Goal: Task Accomplishment & Management: Complete application form

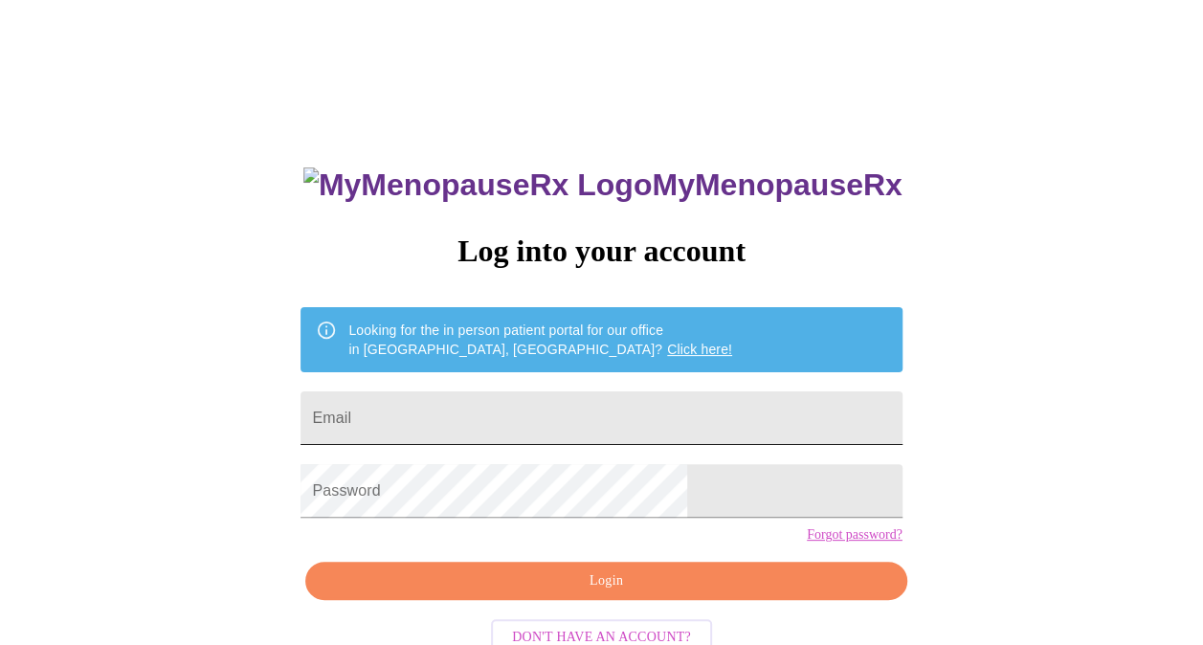
click at [508, 414] on input "Email" at bounding box center [601, 419] width 601 height 54
type input "[PERSON_NAME][EMAIL_ADDRESS][DOMAIN_NAME]"
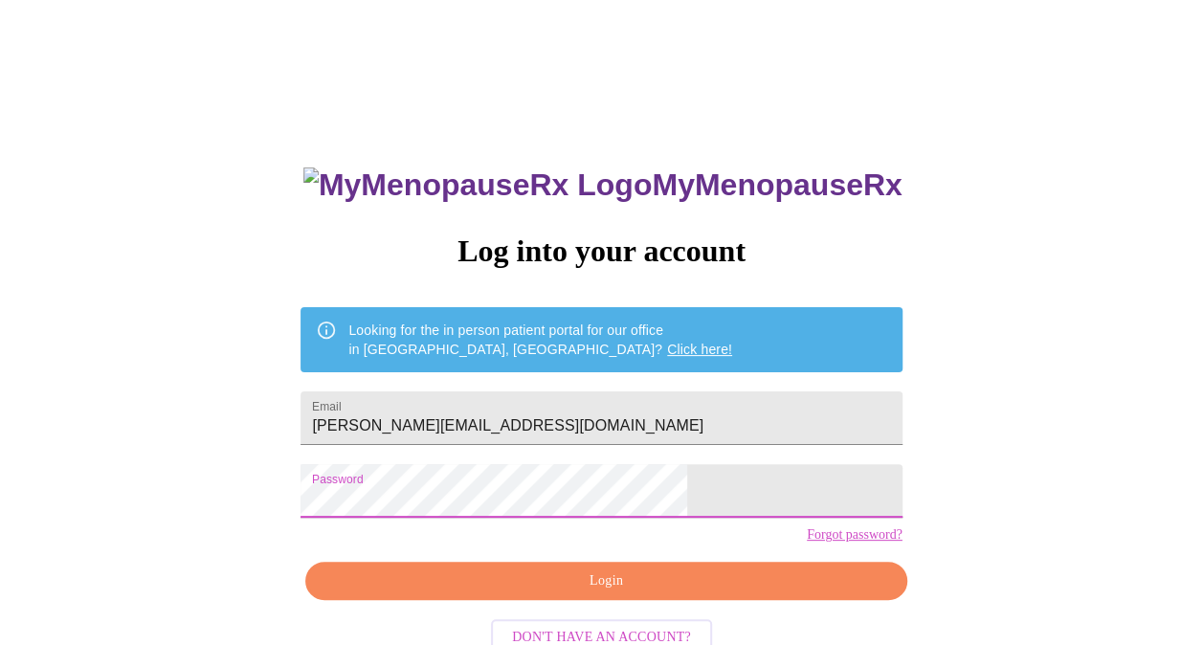
click at [549, 593] on span "Login" at bounding box center [605, 582] width 557 height 24
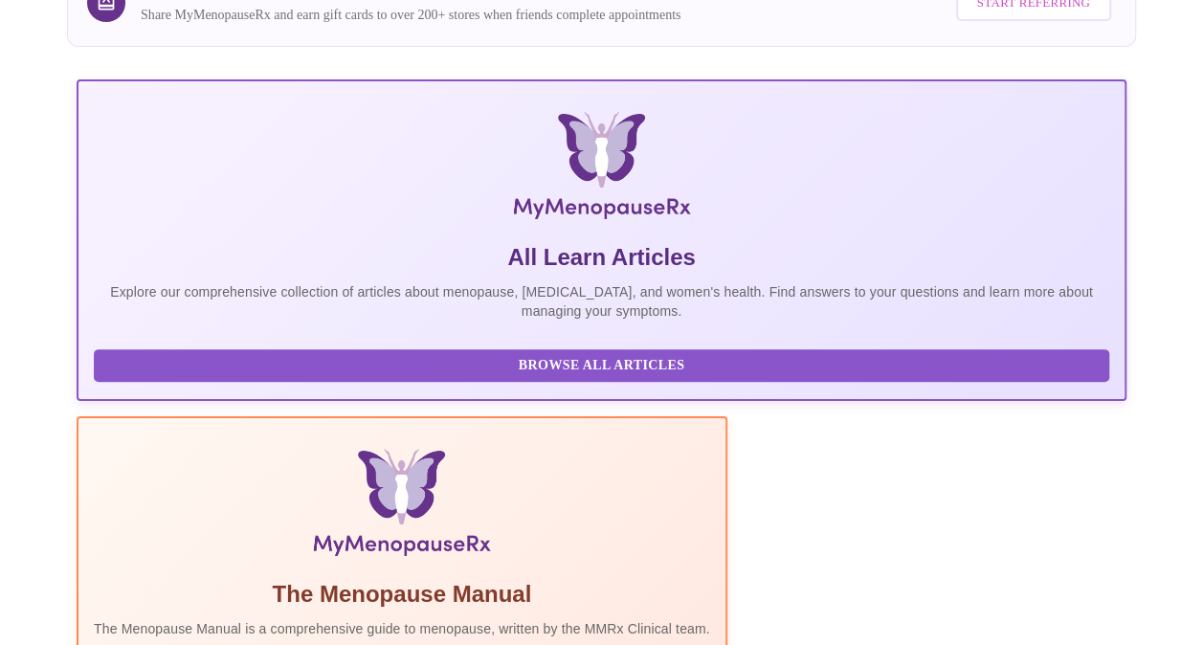
scroll to position [383, 0]
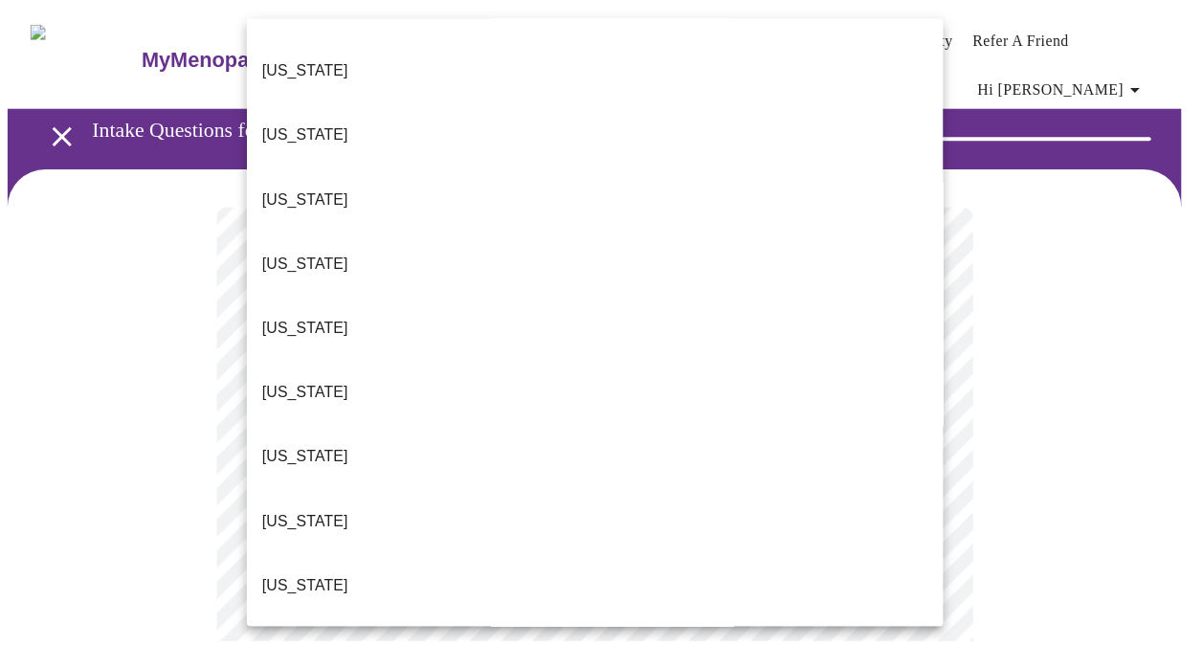
scroll to position [574, 0]
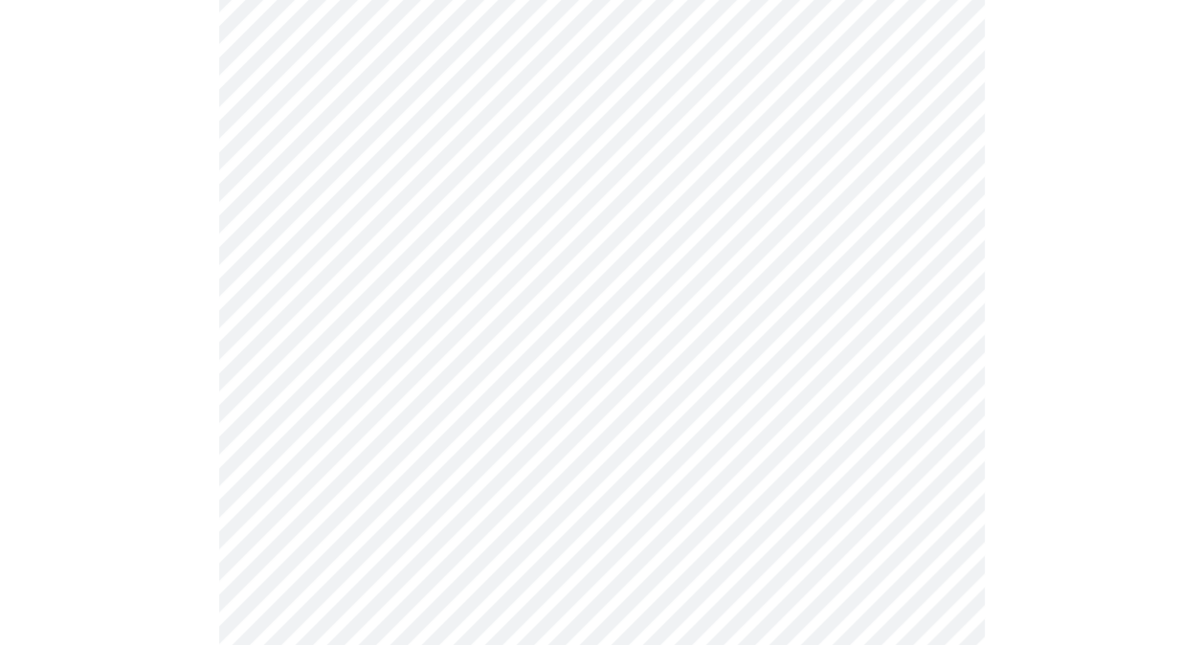
scroll to position [383, 0]
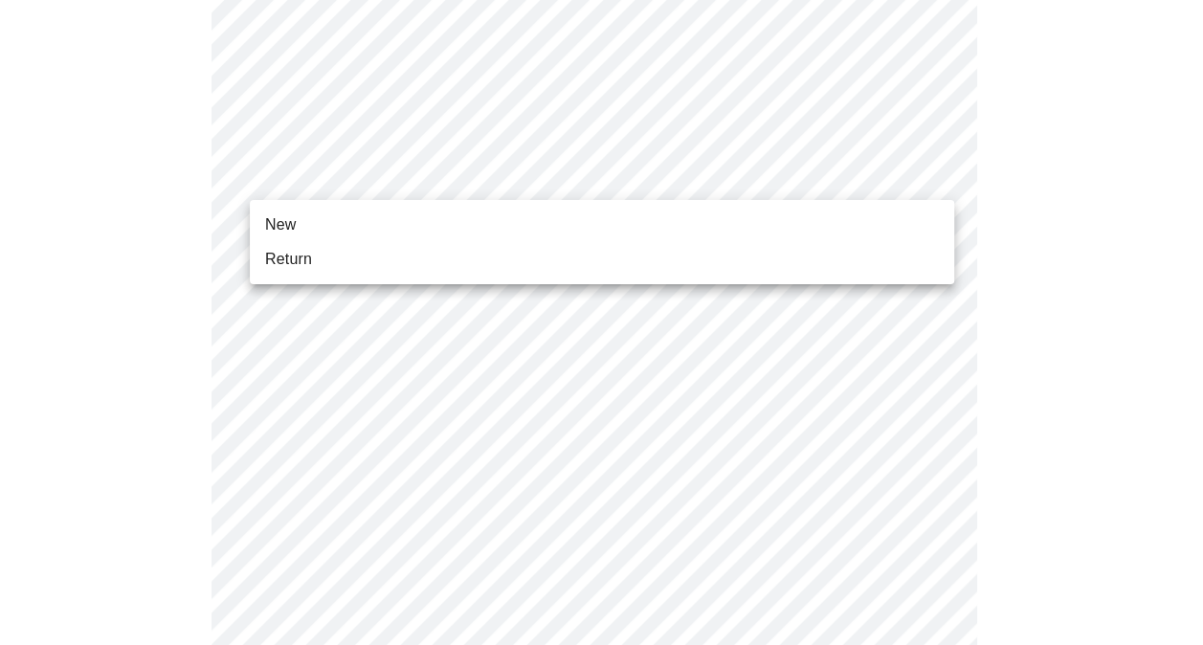
click at [523, 156] on body "MyMenopauseRx Appointments Messaging Labs Uploads Medications Community Refer a…" at bounding box center [602, 505] width 1188 height 1761
click at [360, 265] on li "Return" at bounding box center [602, 259] width 705 height 34
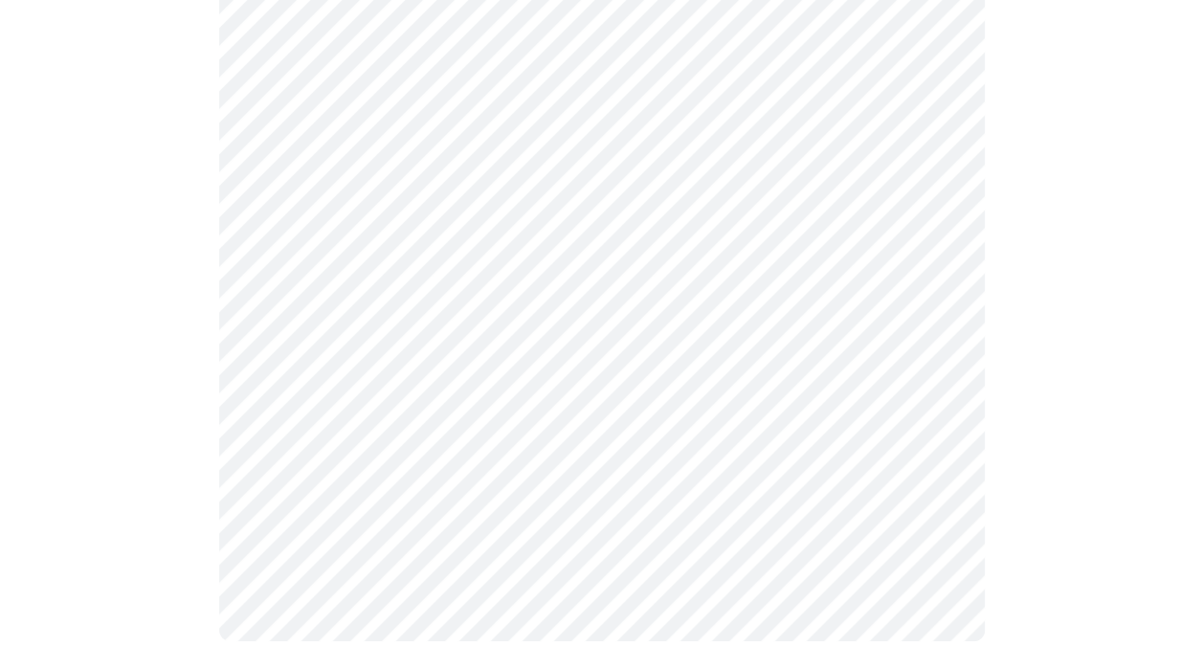
scroll to position [0, 0]
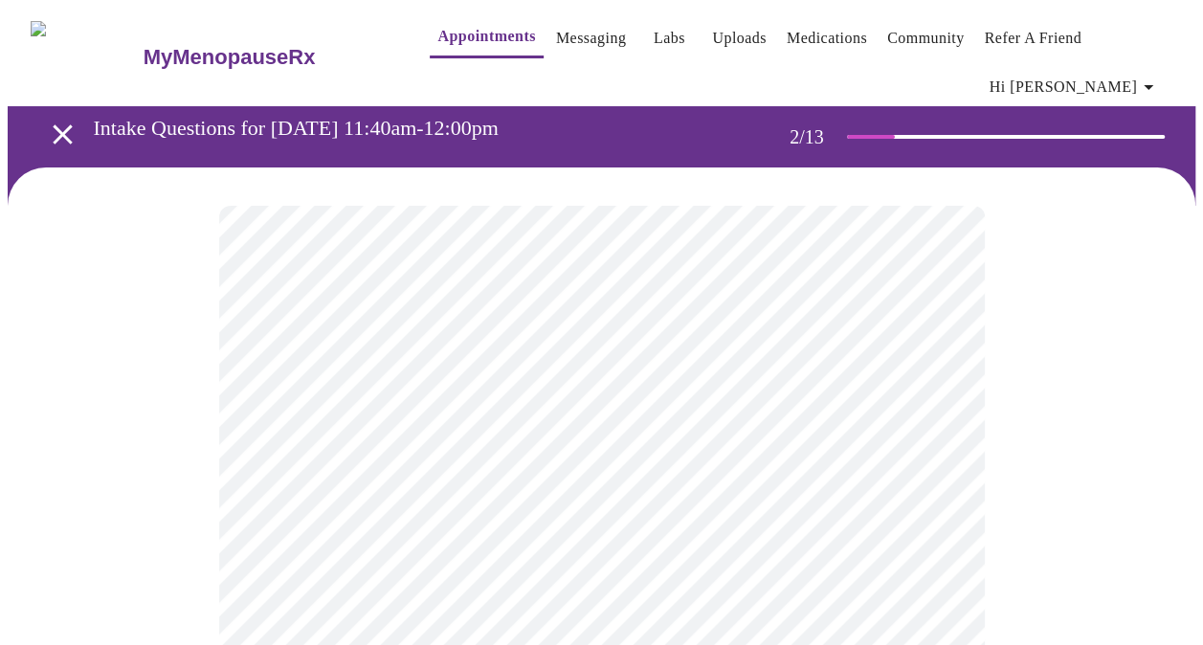
click at [544, 398] on body "MyMenopauseRx Appointments Messaging Labs Uploads Medications Community Refer a…" at bounding box center [602, 596] width 1188 height 1176
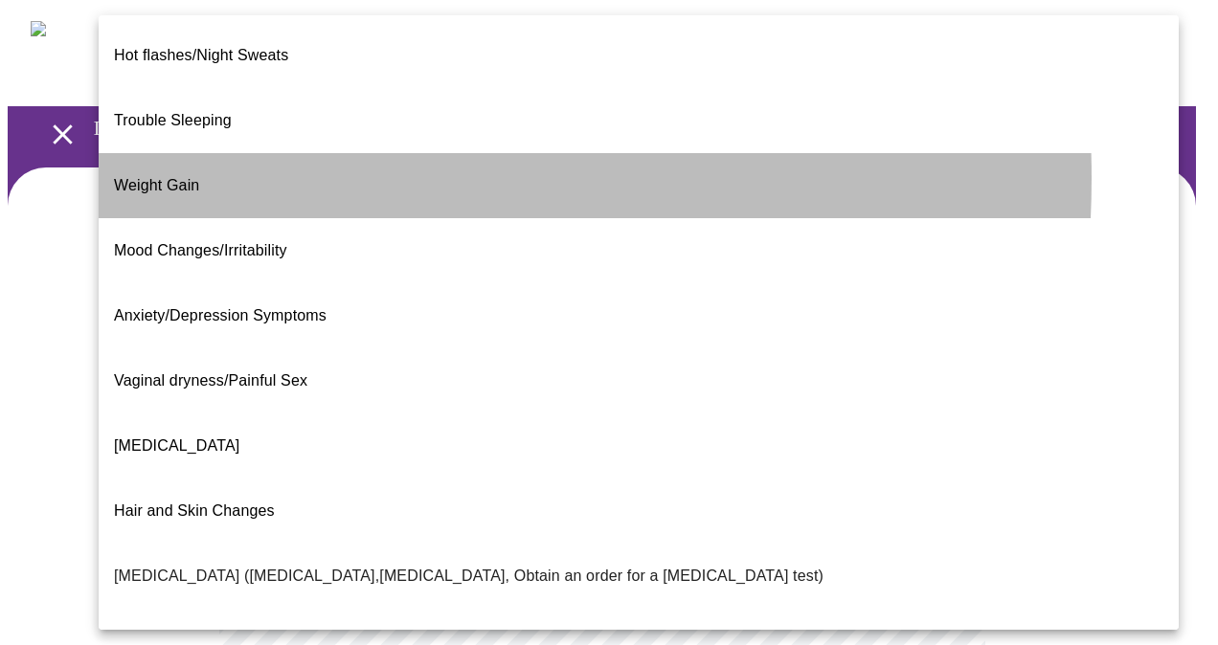
click at [226, 153] on li "Weight Gain" at bounding box center [639, 185] width 1080 height 65
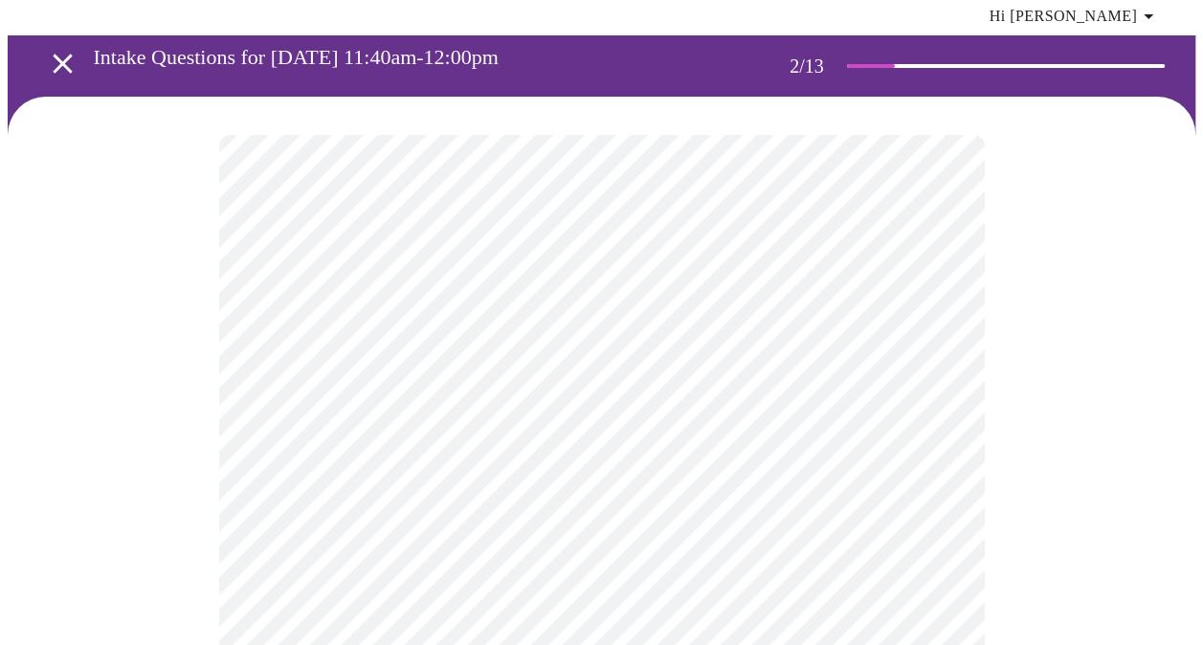
scroll to position [96, 0]
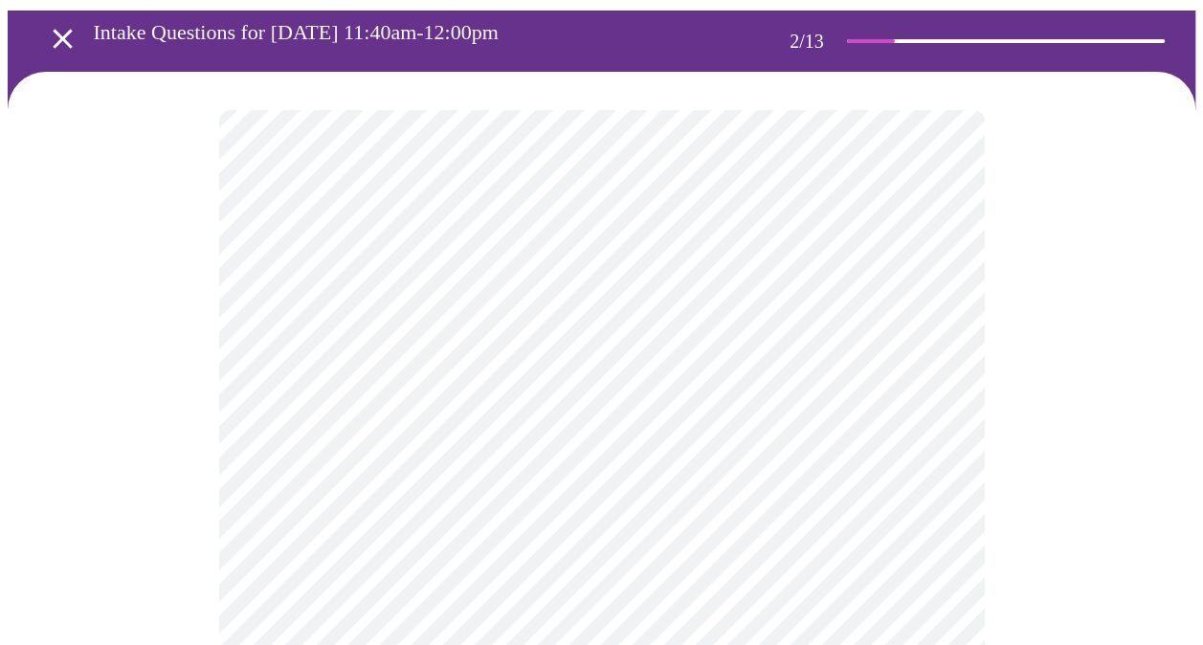
click at [568, 493] on body "MyMenopauseRx Appointments Messaging Labs Uploads Medications Community Refer a…" at bounding box center [602, 494] width 1188 height 1165
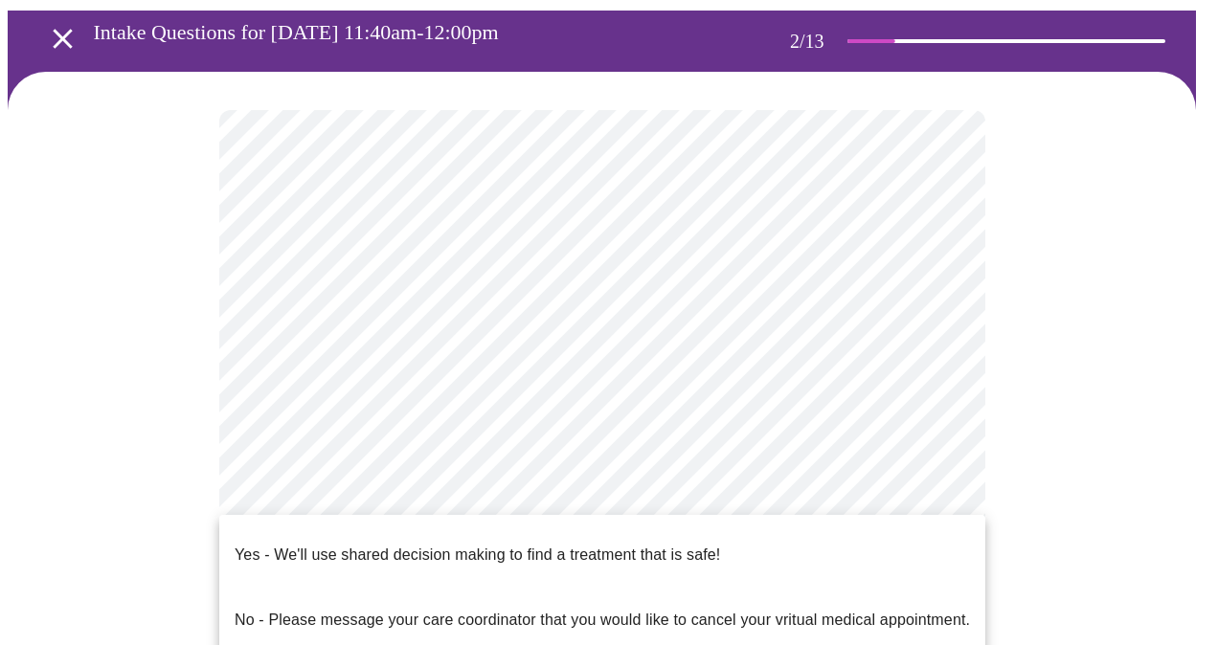
click at [548, 557] on span "Yes - We'll use shared decision making to find a treatment that is safe!" at bounding box center [477, 555] width 485 height 54
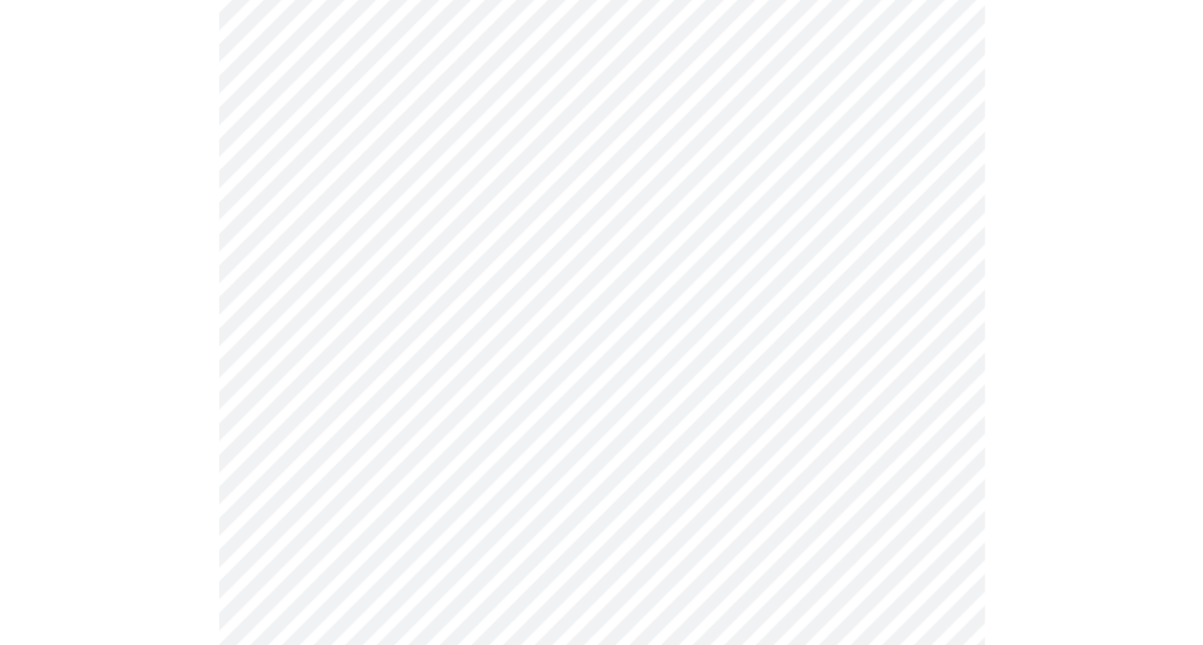
scroll to position [0, 0]
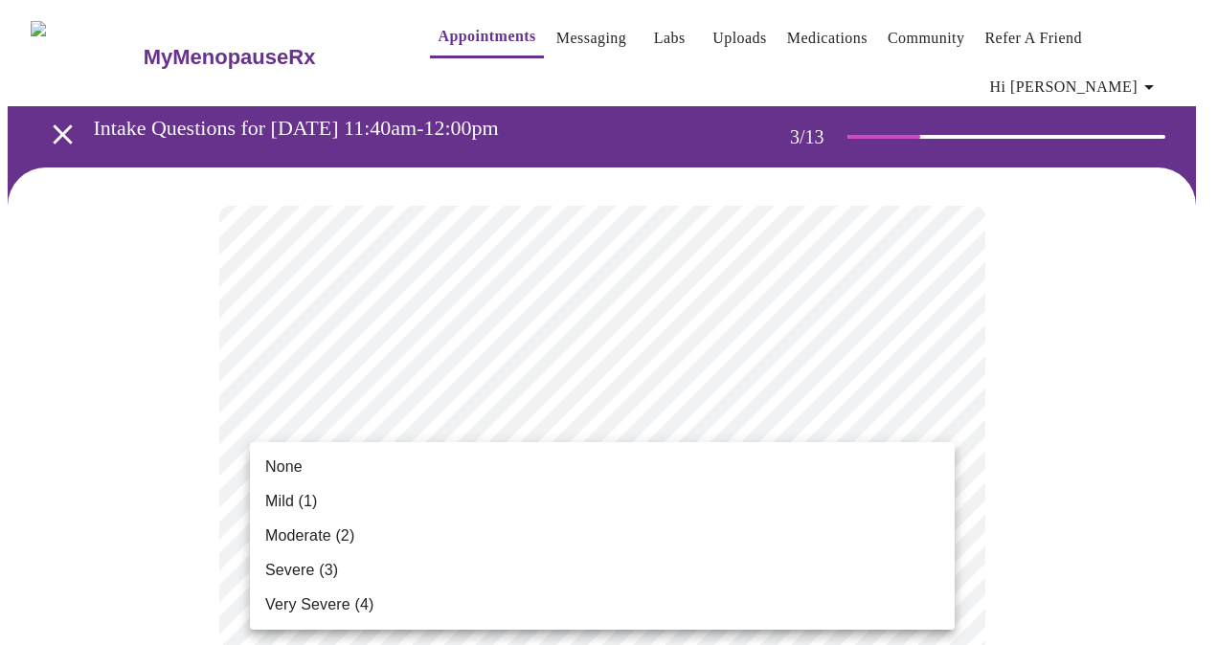
click at [360, 490] on li "Mild (1)" at bounding box center [602, 501] width 705 height 34
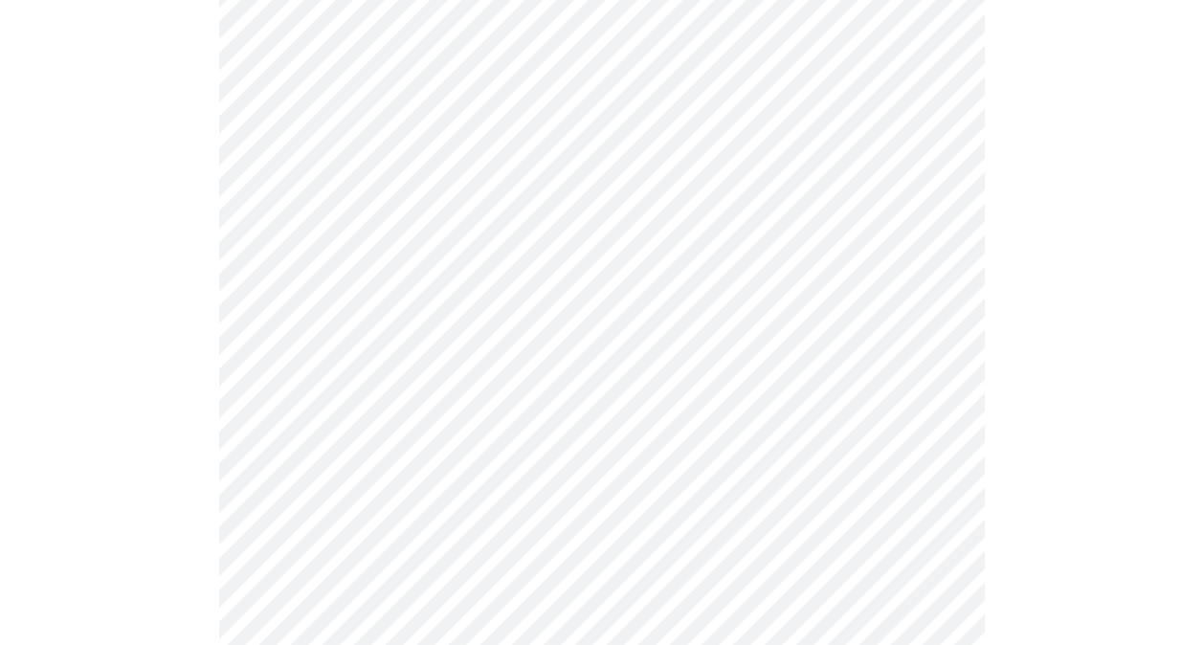
scroll to position [287, 0]
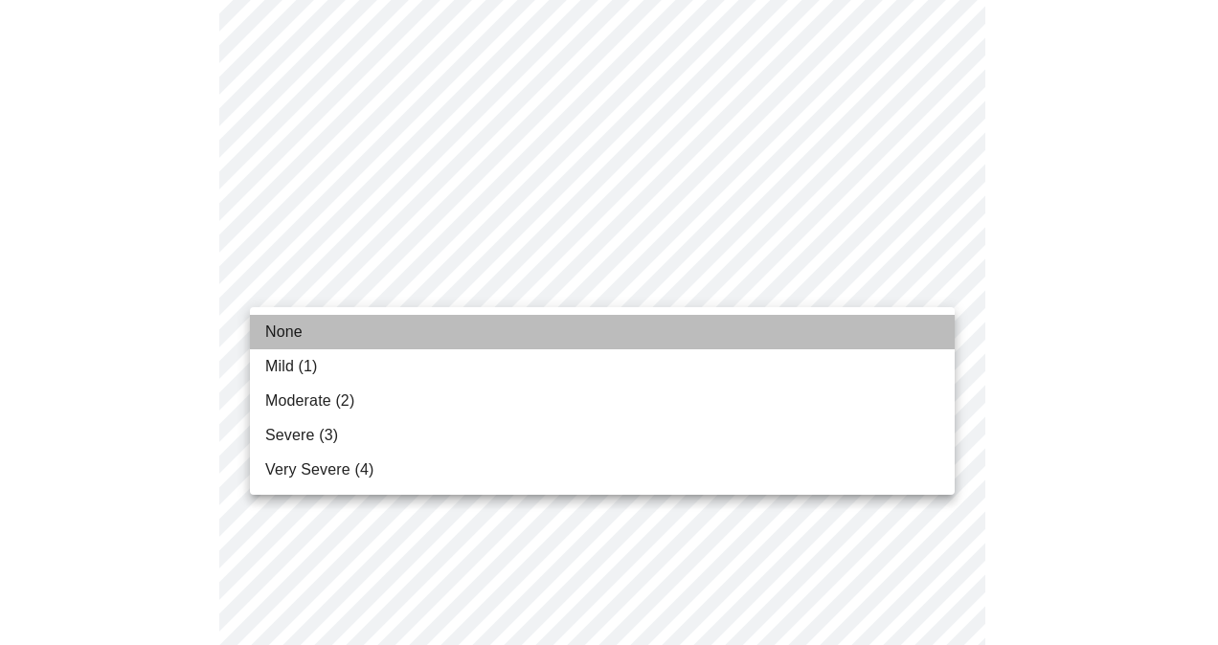
click at [477, 347] on li "None" at bounding box center [602, 332] width 705 height 34
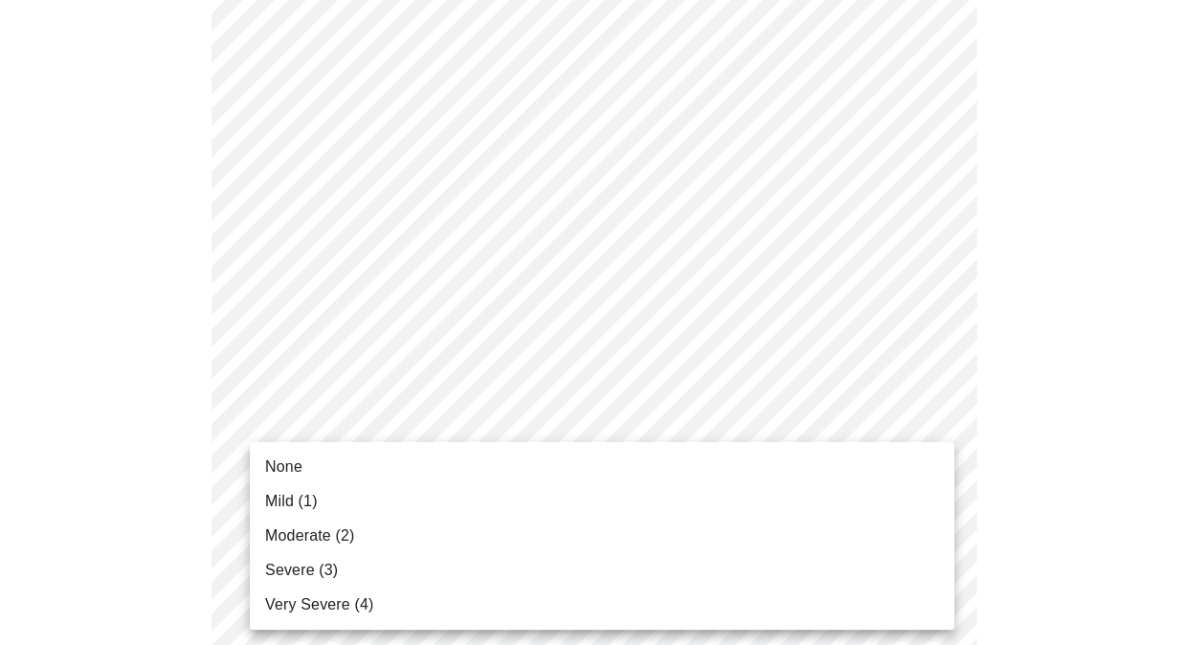
click at [386, 526] on li "Moderate (2)" at bounding box center [602, 536] width 705 height 34
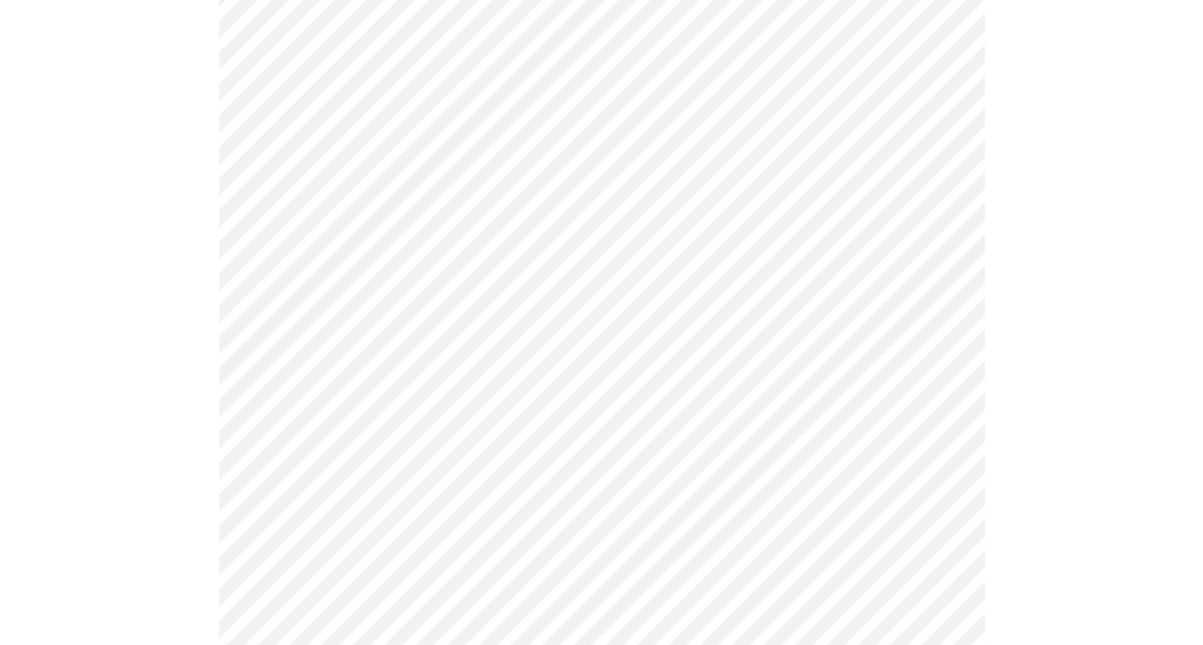
scroll to position [479, 0]
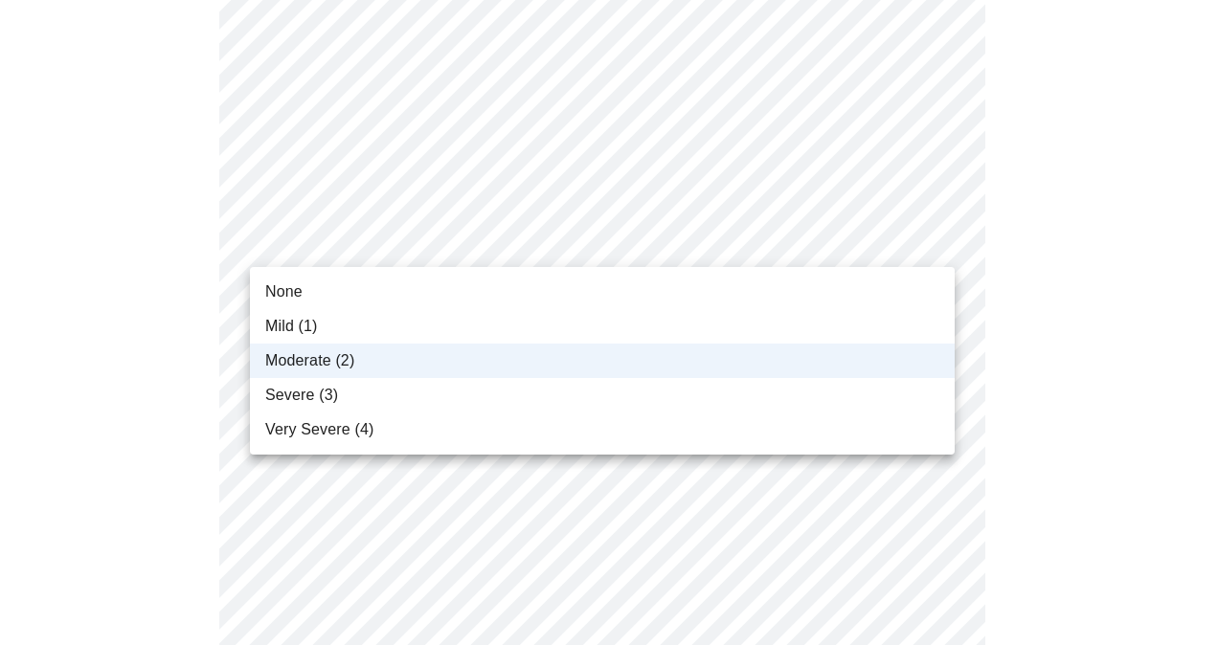
click at [462, 253] on div at bounding box center [609, 322] width 1218 height 645
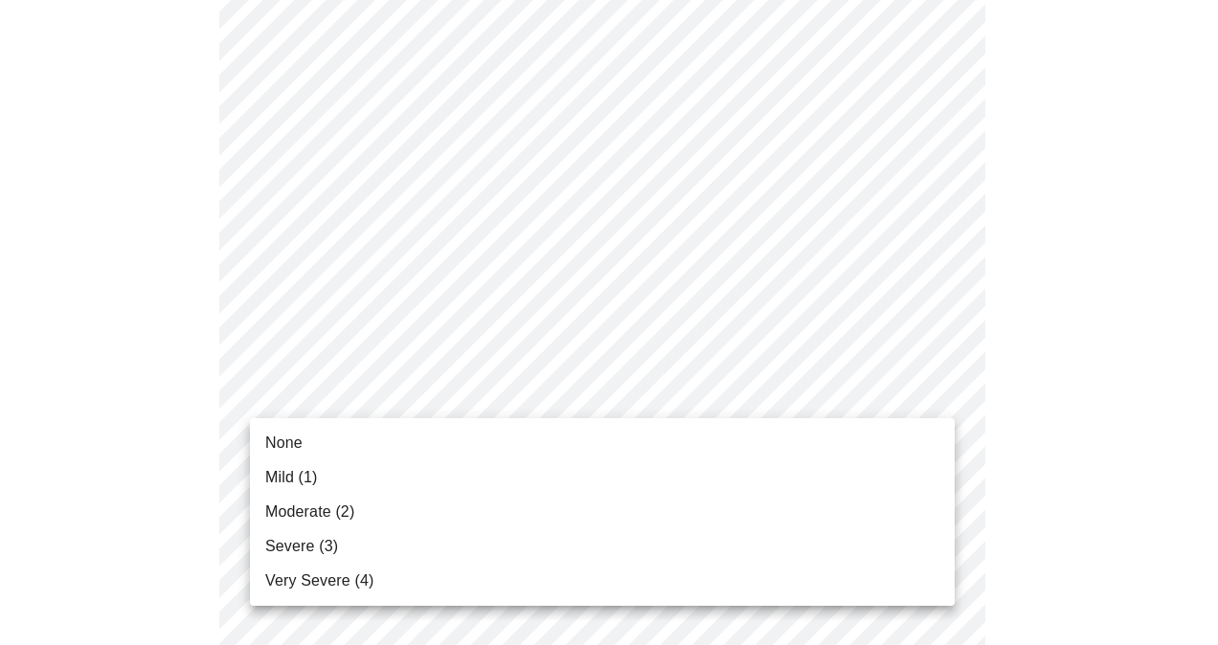
click at [459, 458] on li "None" at bounding box center [602, 443] width 705 height 34
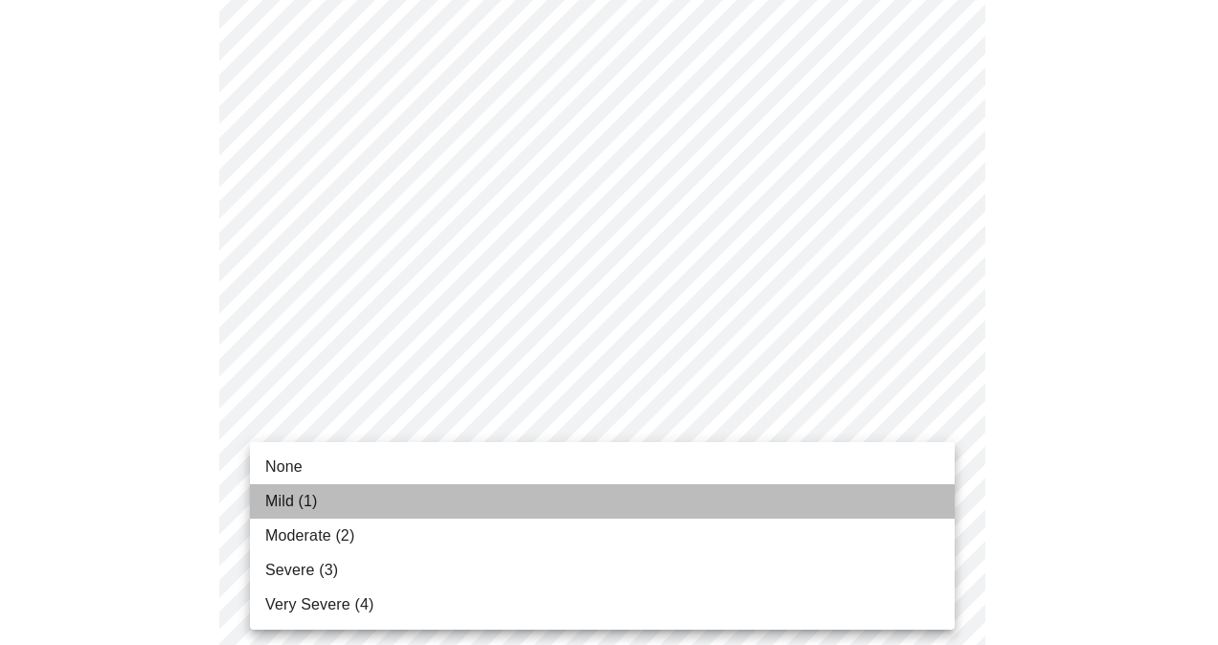
click at [541, 501] on li "Mild (1)" at bounding box center [602, 501] width 705 height 34
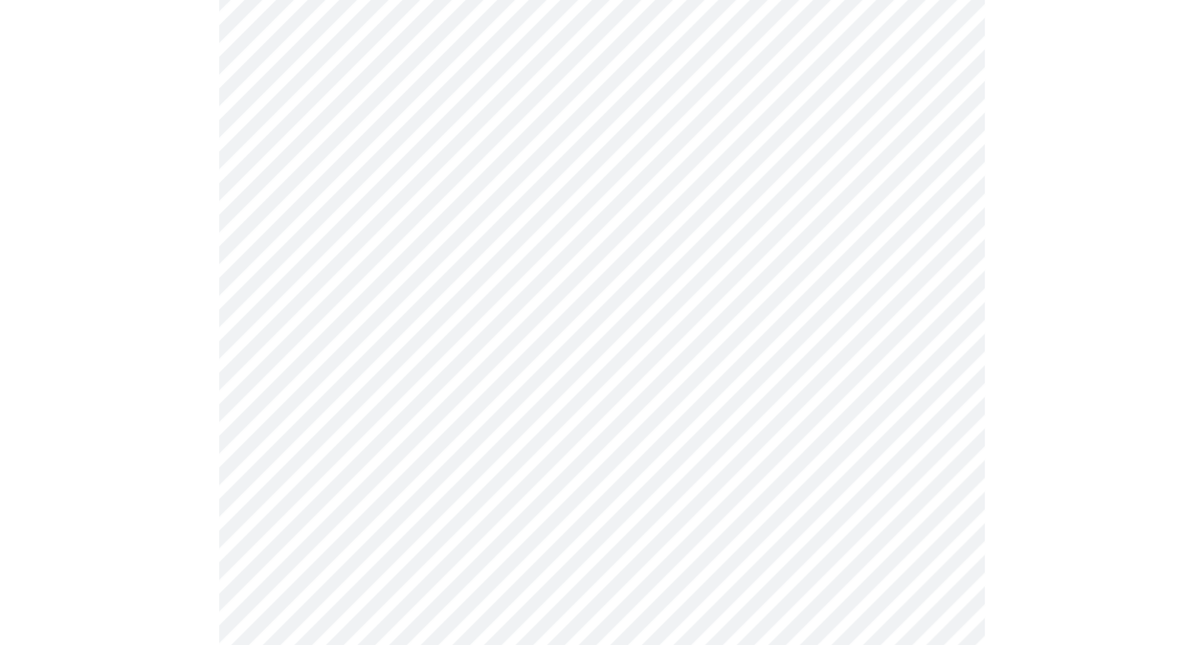
scroll to position [670, 0]
click at [451, 454] on body "MyMenopauseRx Appointments Messaging Labs Uploads Medications Community Refer a…" at bounding box center [602, 557] width 1188 height 2439
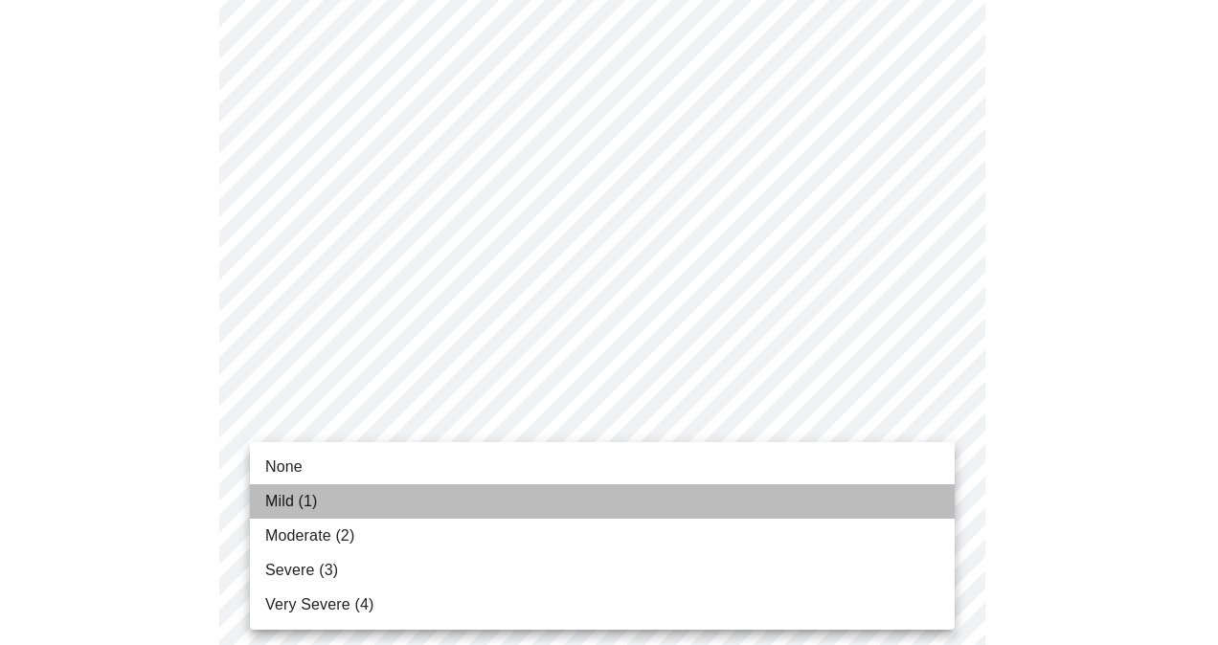
click at [463, 503] on li "Mild (1)" at bounding box center [602, 501] width 705 height 34
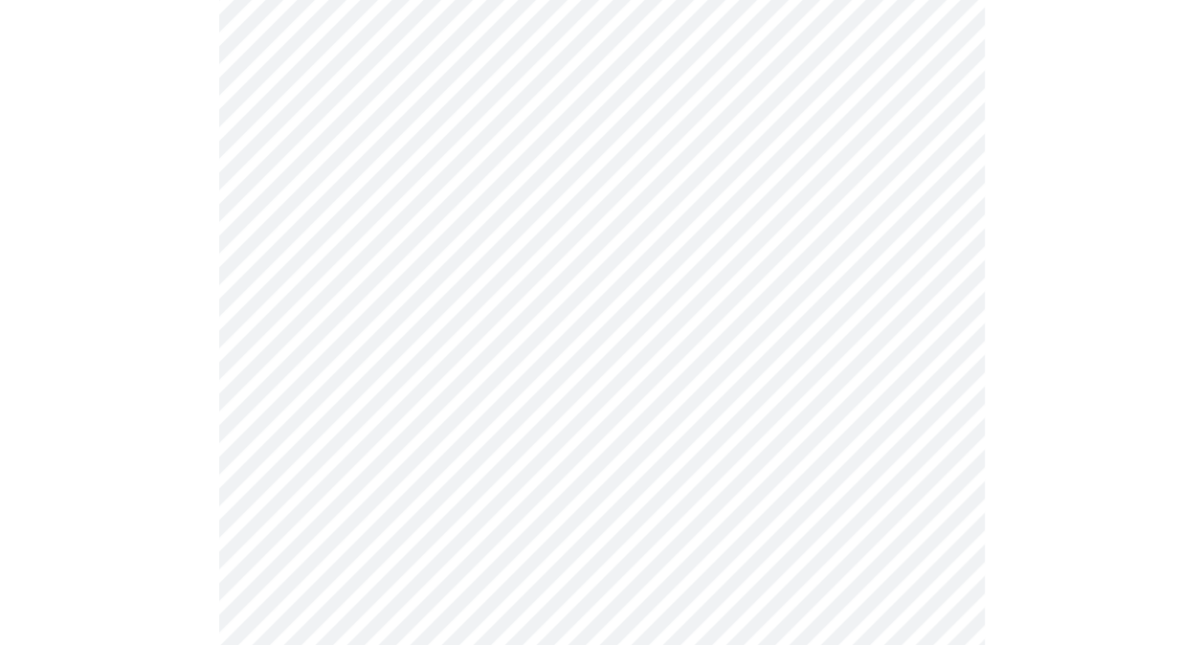
scroll to position [957, 0]
click at [443, 325] on body "MyMenopauseRx Appointments Messaging Labs Uploads Medications Community Refer a…" at bounding box center [602, 256] width 1188 height 2412
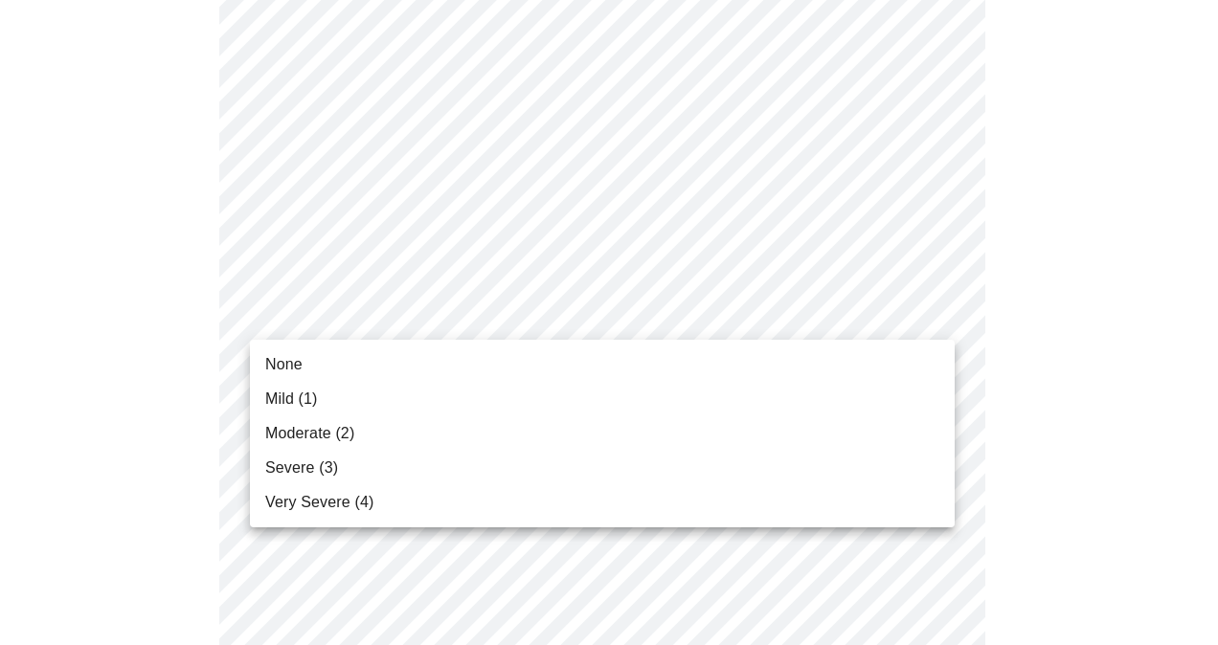
click at [421, 441] on li "Moderate (2)" at bounding box center [602, 433] width 705 height 34
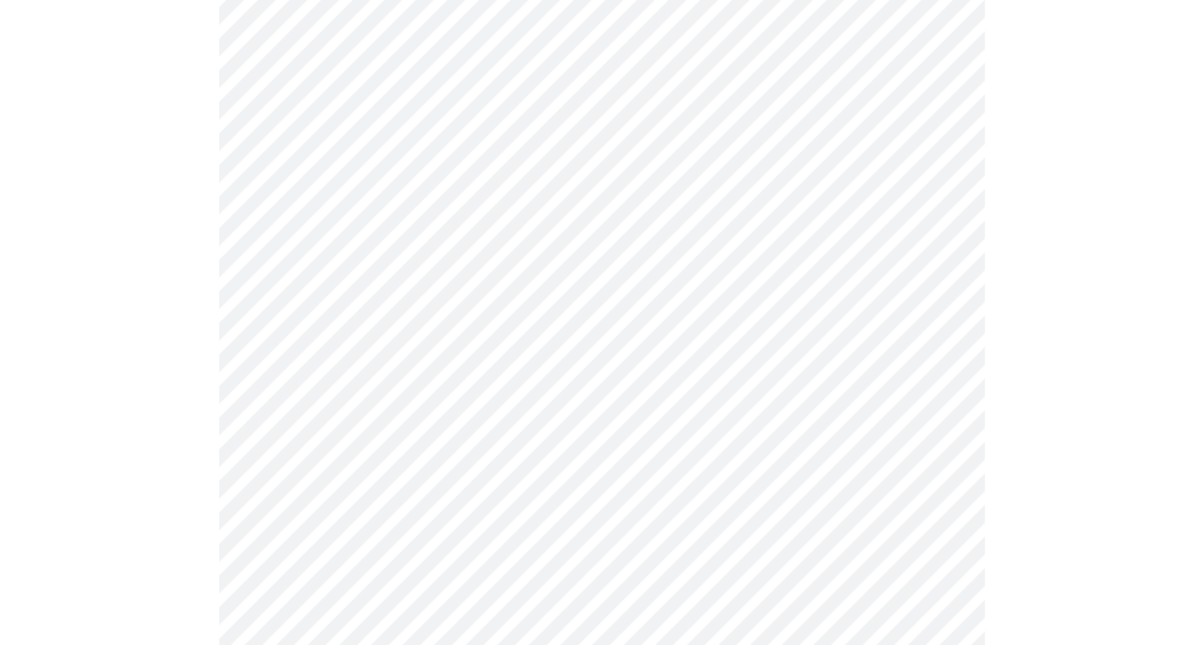
click at [535, 451] on body "MyMenopauseRx Appointments Messaging Labs Uploads Medications Community Refer a…" at bounding box center [602, 242] width 1188 height 2385
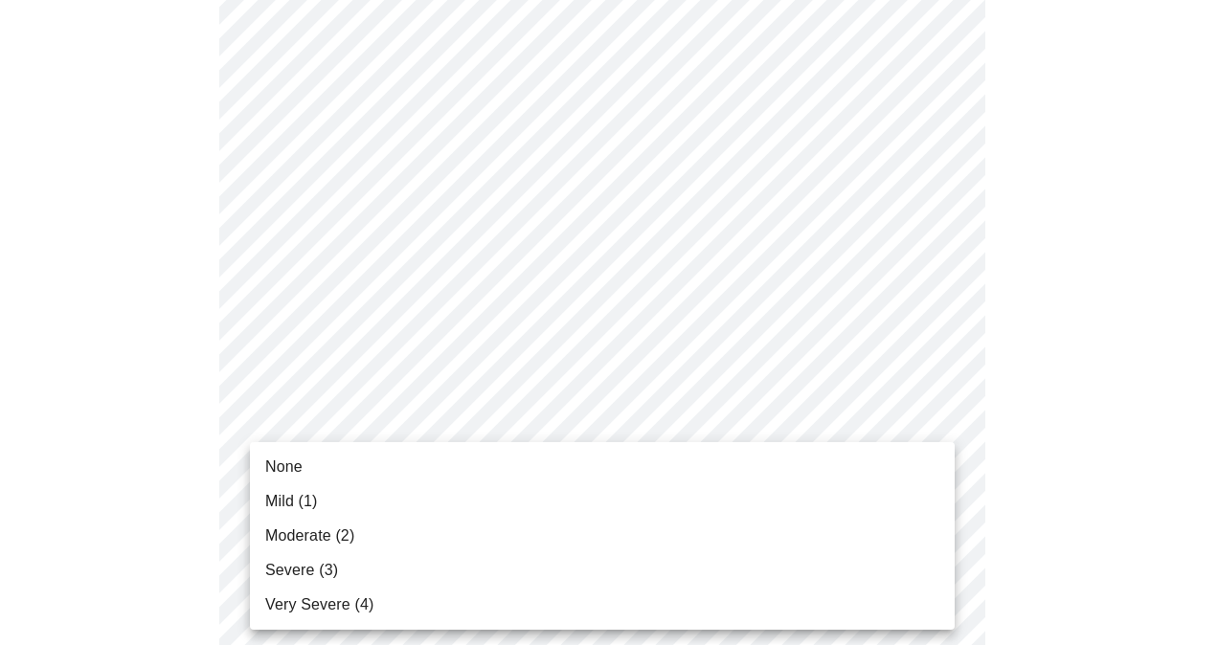
click at [427, 538] on li "Moderate (2)" at bounding box center [602, 536] width 705 height 34
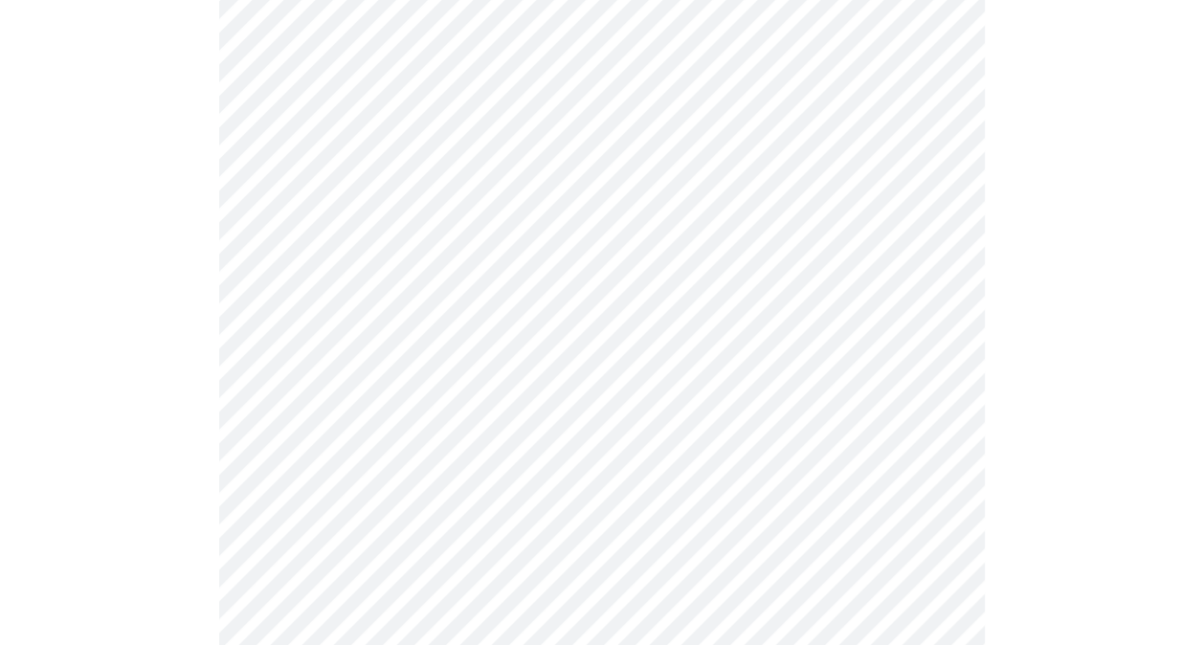
scroll to position [1244, 0]
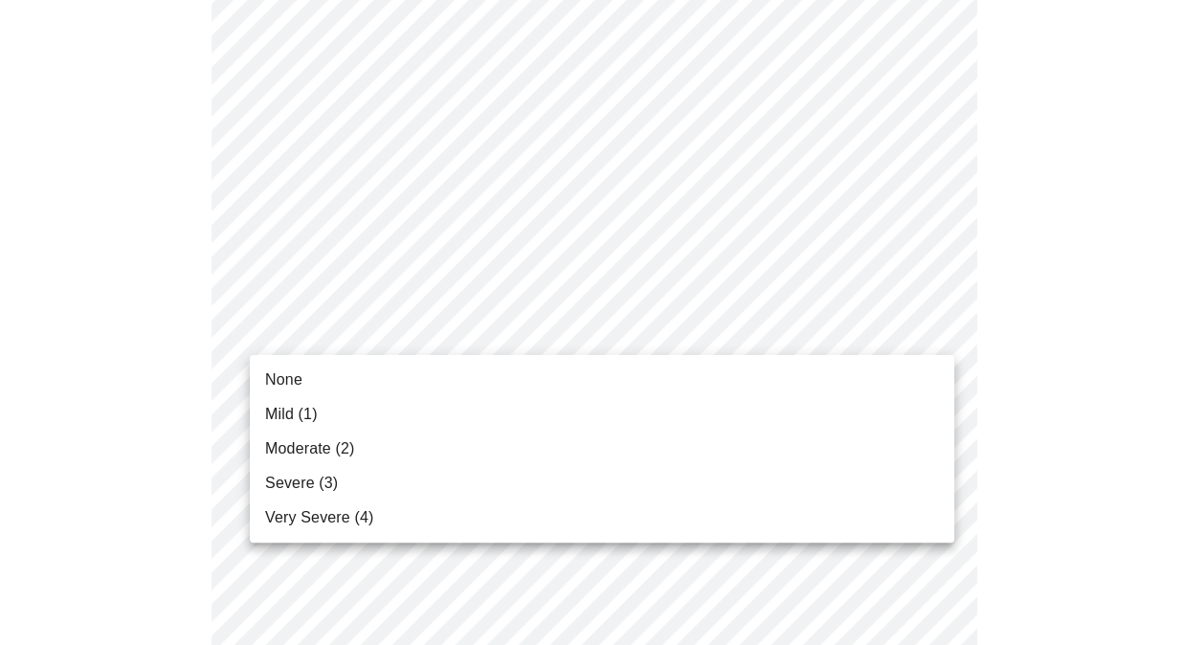
click at [440, 428] on li "Mild (1)" at bounding box center [602, 414] width 705 height 34
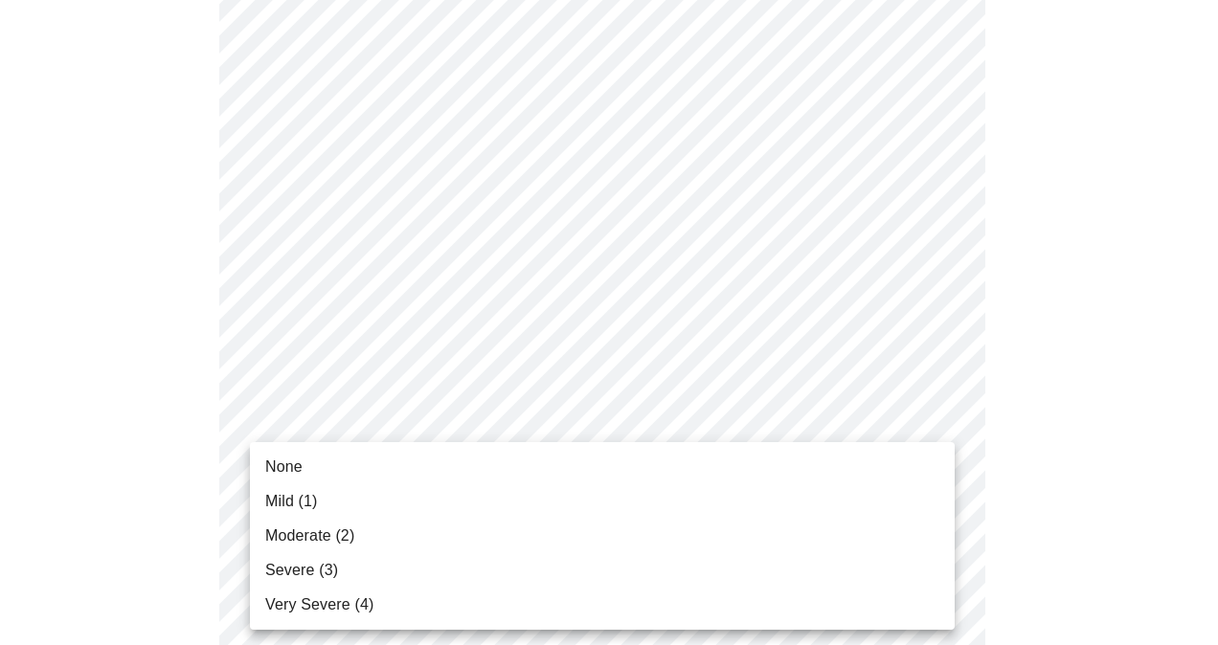
click at [482, 479] on li "None" at bounding box center [602, 467] width 705 height 34
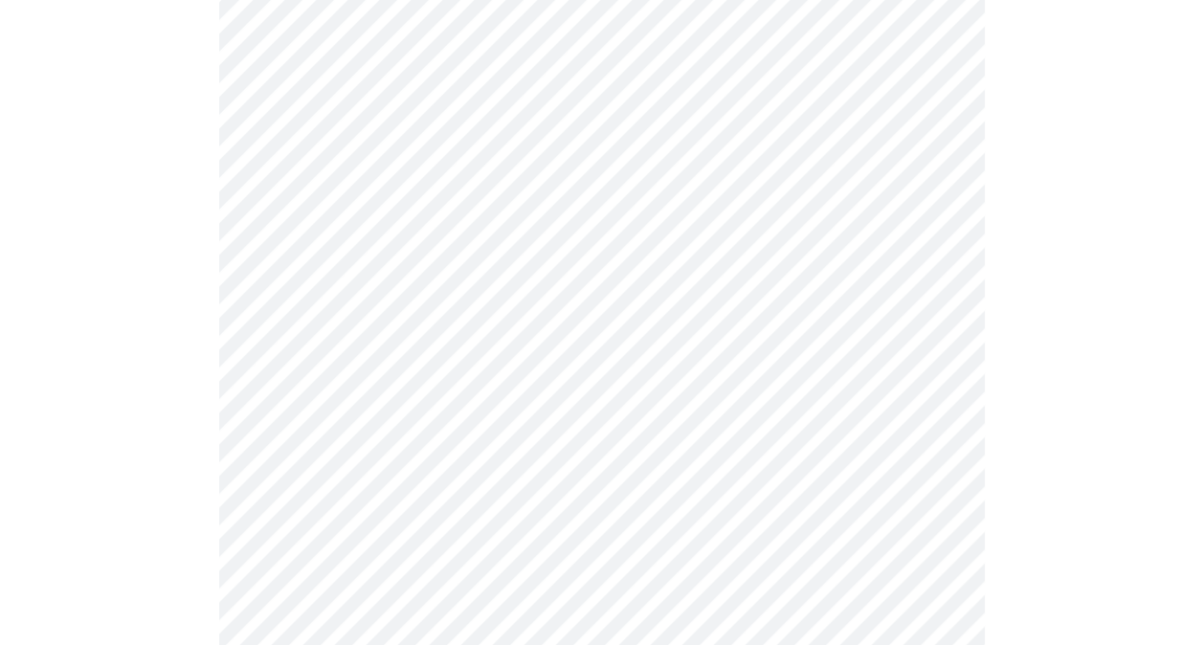
scroll to position [1532, 0]
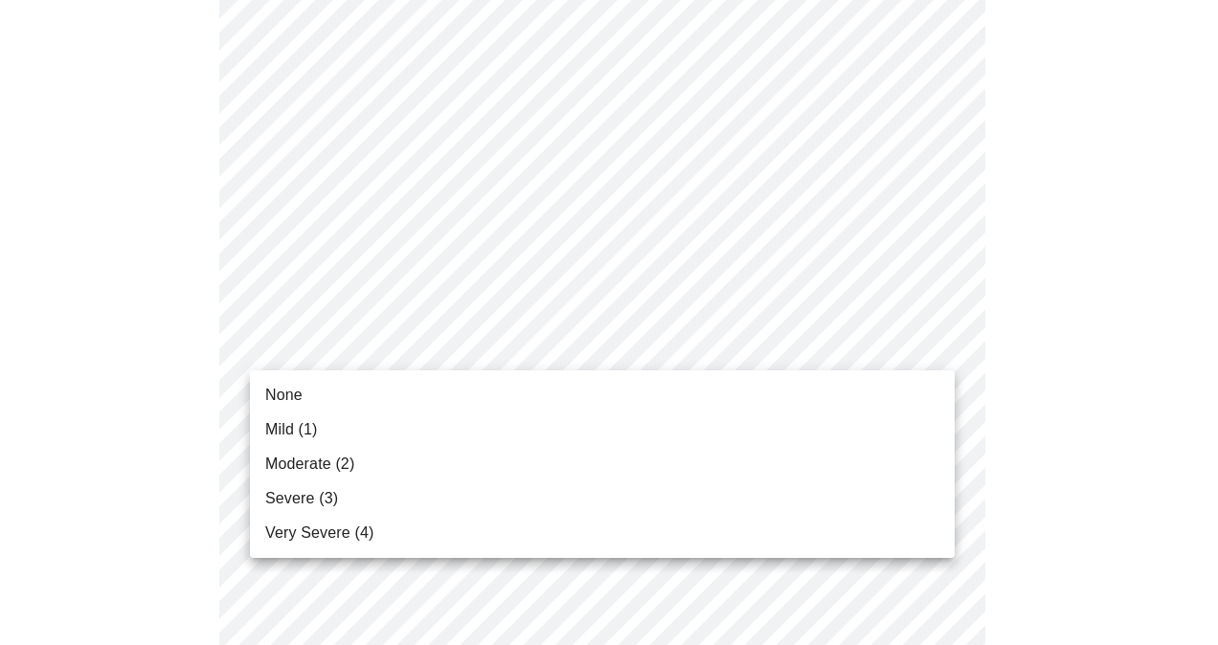
click at [404, 435] on li "Mild (1)" at bounding box center [602, 430] width 705 height 34
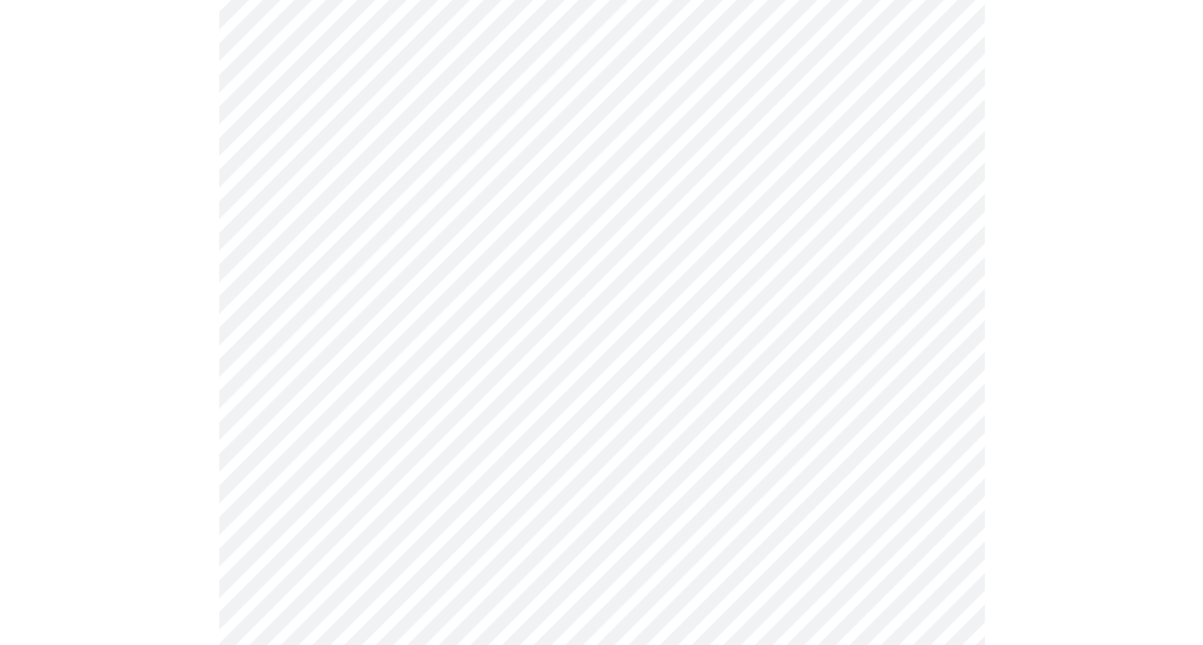
scroll to position [766, 0]
click at [379, 410] on body "MyMenopauseRx Appointments Messaging Labs Uploads Medications Community Refer a…" at bounding box center [602, 198] width 1188 height 1913
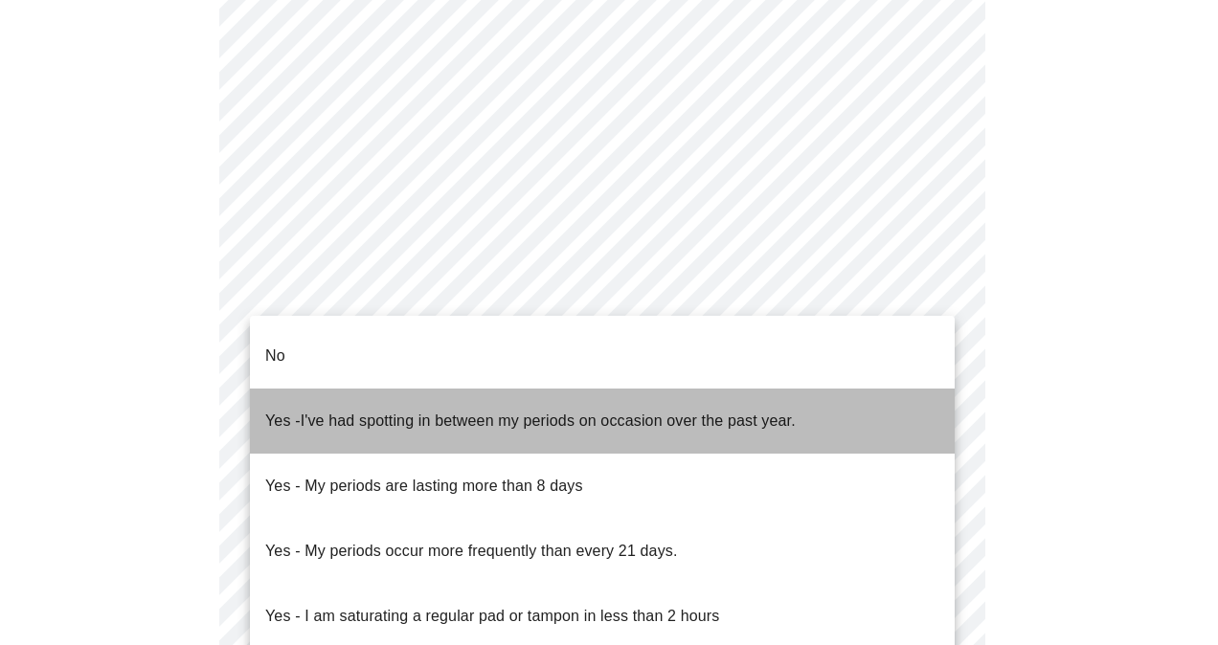
click at [440, 409] on span "Yes - I've had spotting in between my periods on occasion over the past year." at bounding box center [530, 421] width 530 height 54
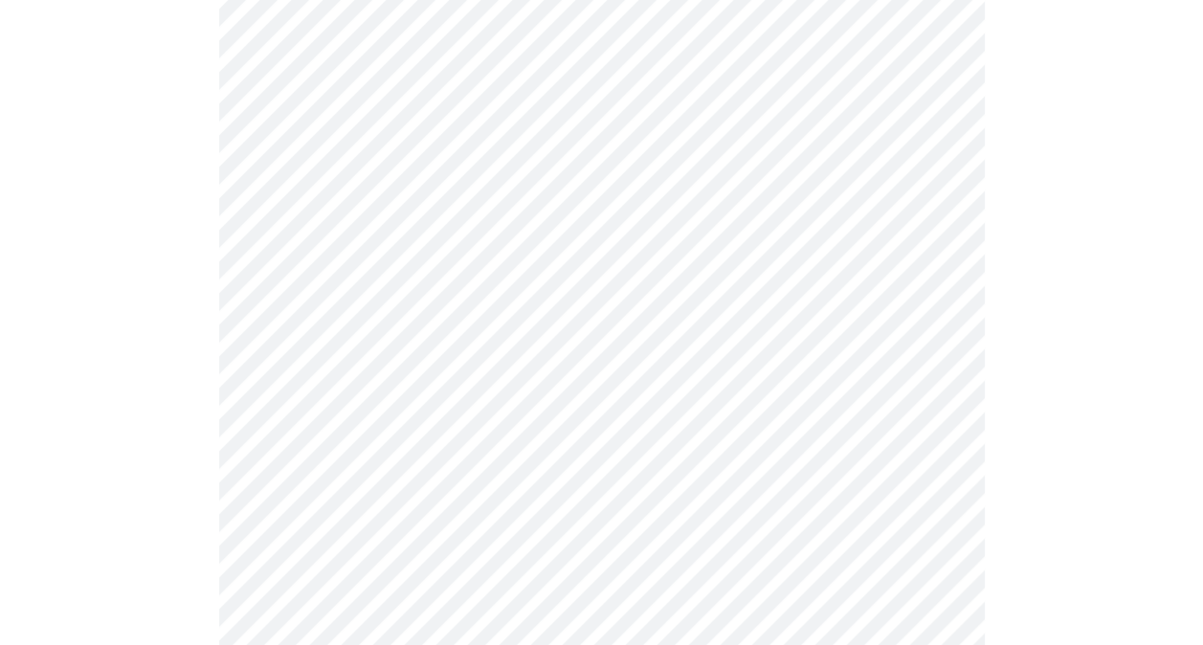
click at [396, 544] on body "MyMenopauseRx Appointments Messaging Labs Uploads Medications Community Refer a…" at bounding box center [602, 193] width 1188 height 1903
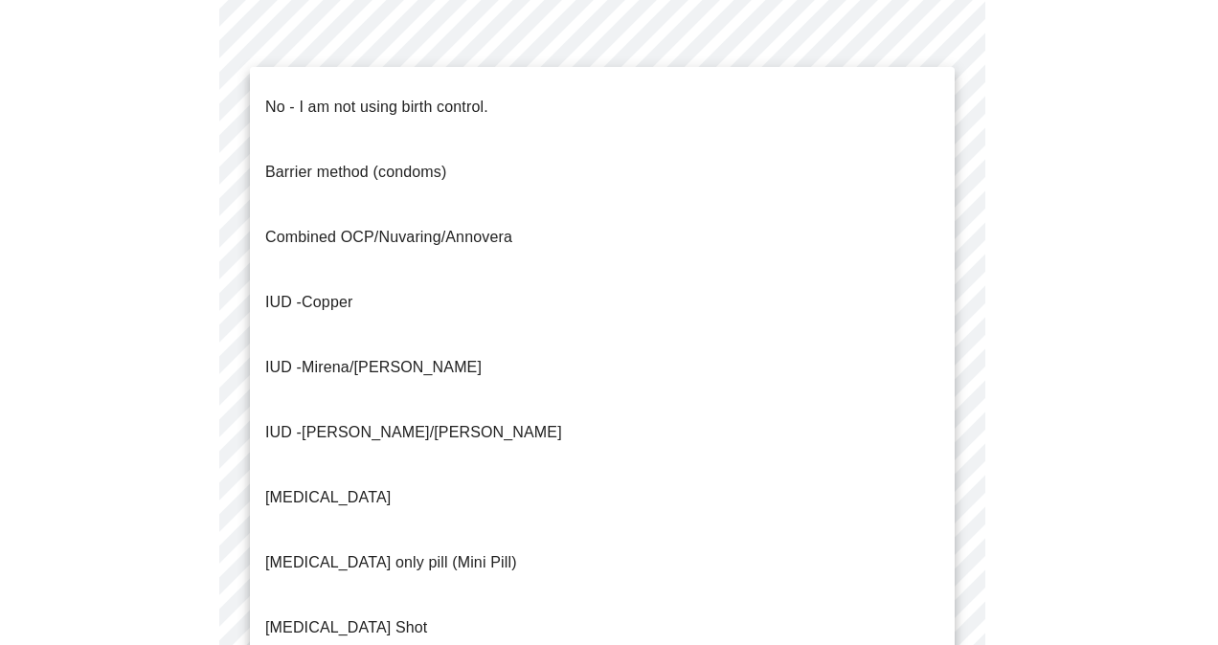
click at [404, 335] on li "IUD - Mirena/[PERSON_NAME]" at bounding box center [602, 367] width 705 height 65
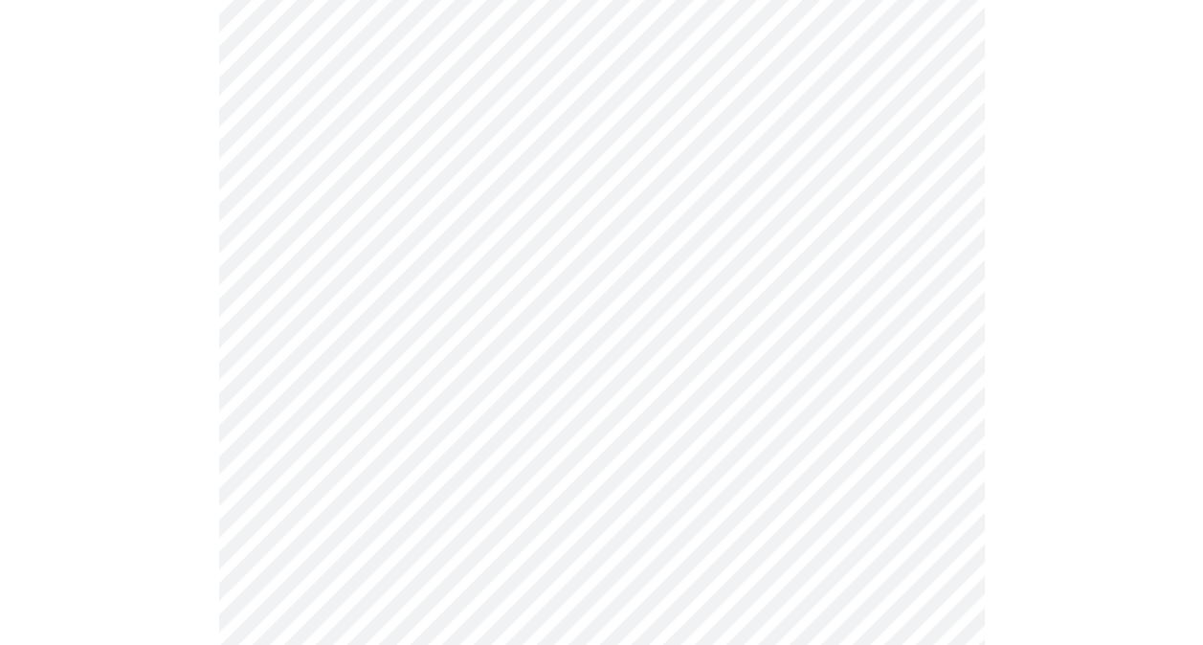
scroll to position [957, 0]
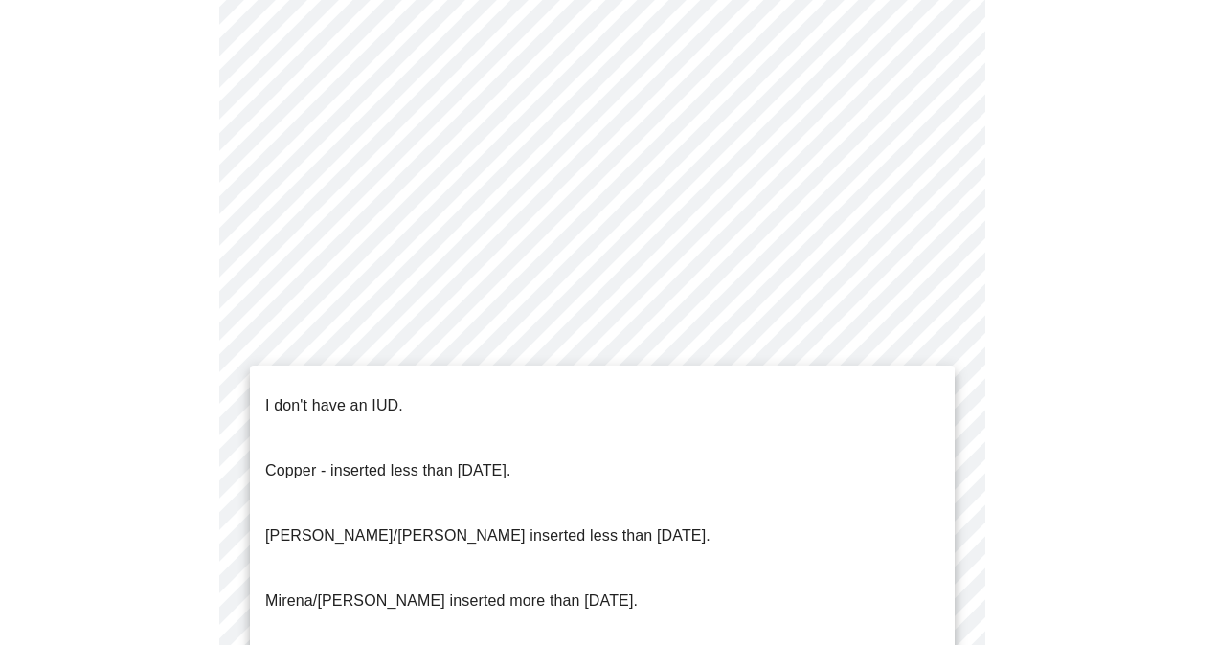
click at [515, 525] on p "[PERSON_NAME]/[PERSON_NAME] inserted less than [DATE]." at bounding box center [487, 536] width 445 height 23
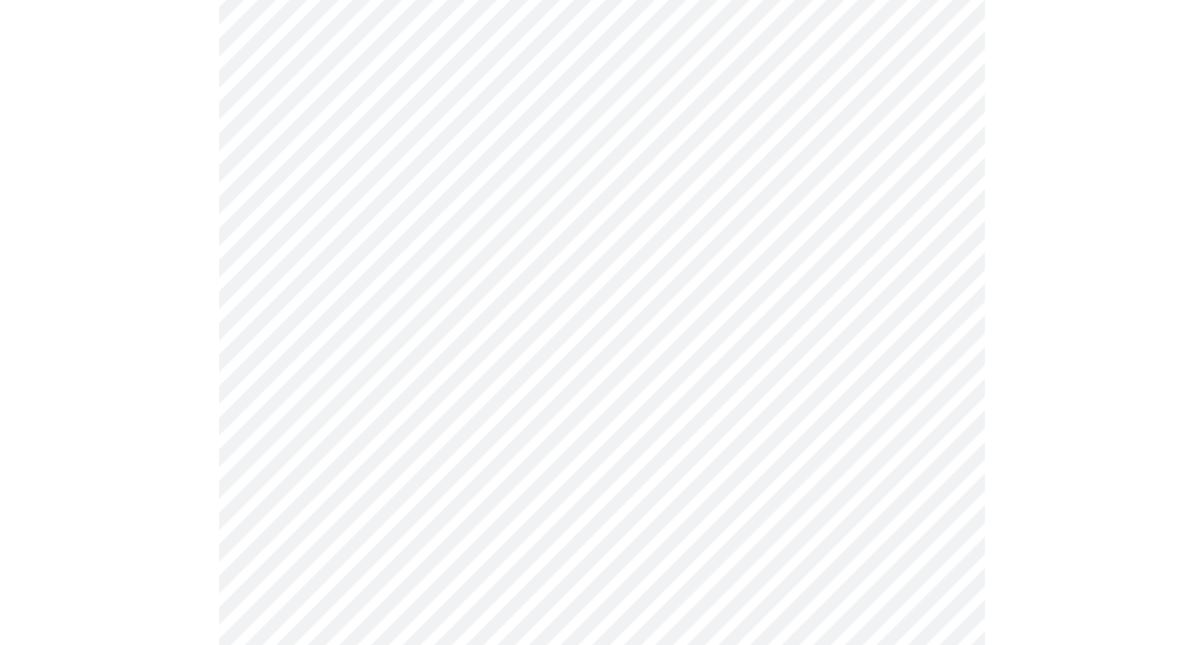
scroll to position [1149, 0]
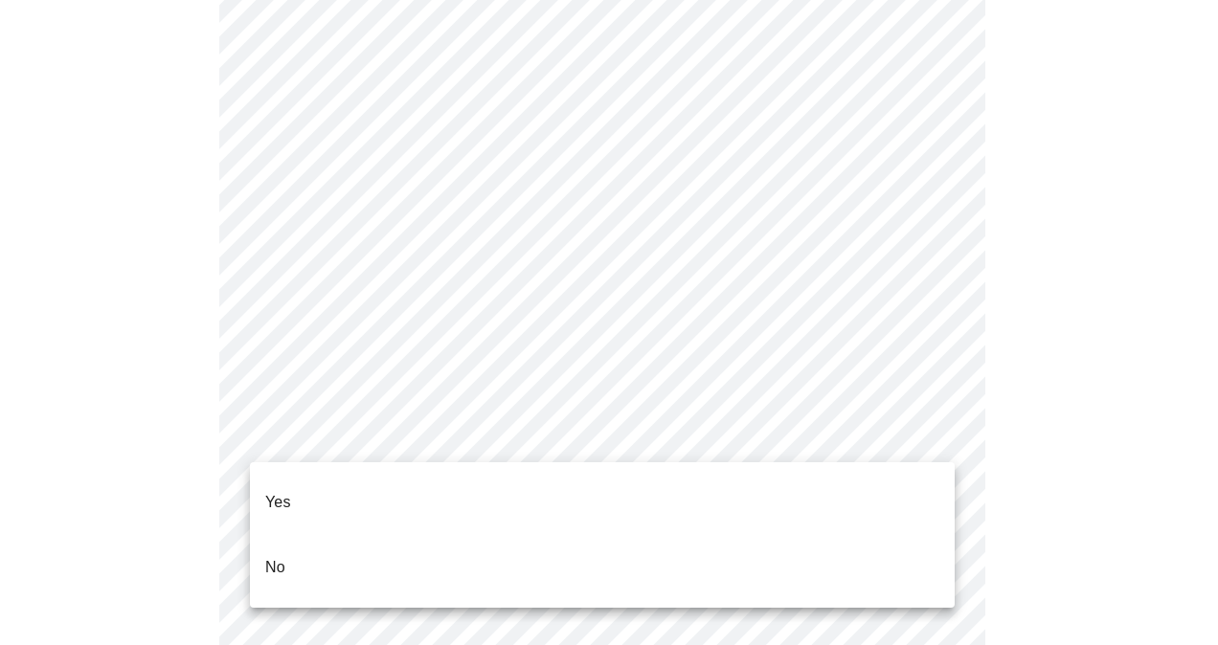
click at [396, 492] on li "Yes" at bounding box center [602, 502] width 705 height 65
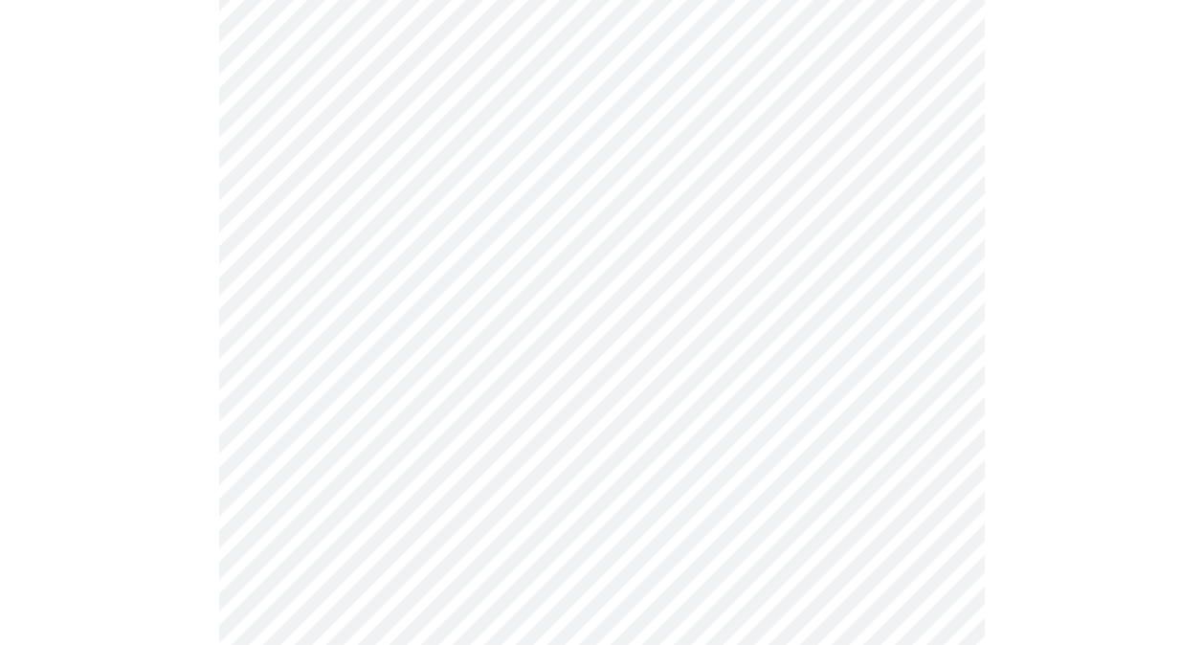
scroll to position [479, 0]
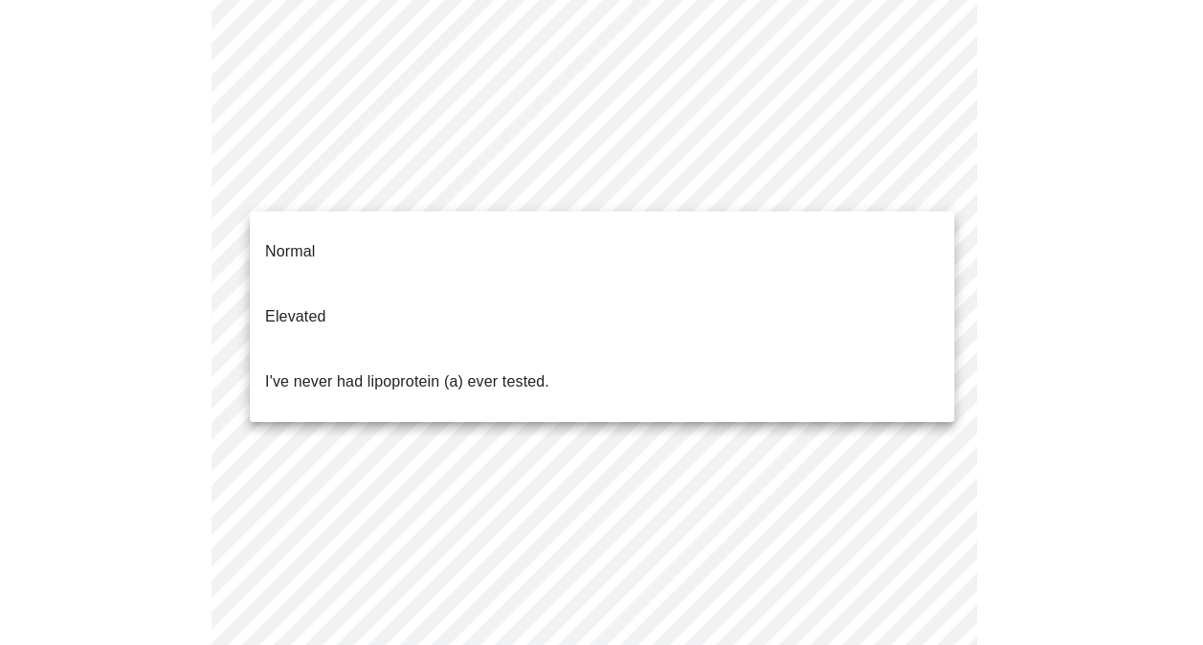
click at [536, 186] on body "MyMenopauseRx Appointments Messaging Labs Uploads Medications Community Refer a…" at bounding box center [602, 250] width 1188 height 1442
click at [490, 370] on p "I've never had lipoprotein (a) ever tested." at bounding box center [407, 381] width 284 height 23
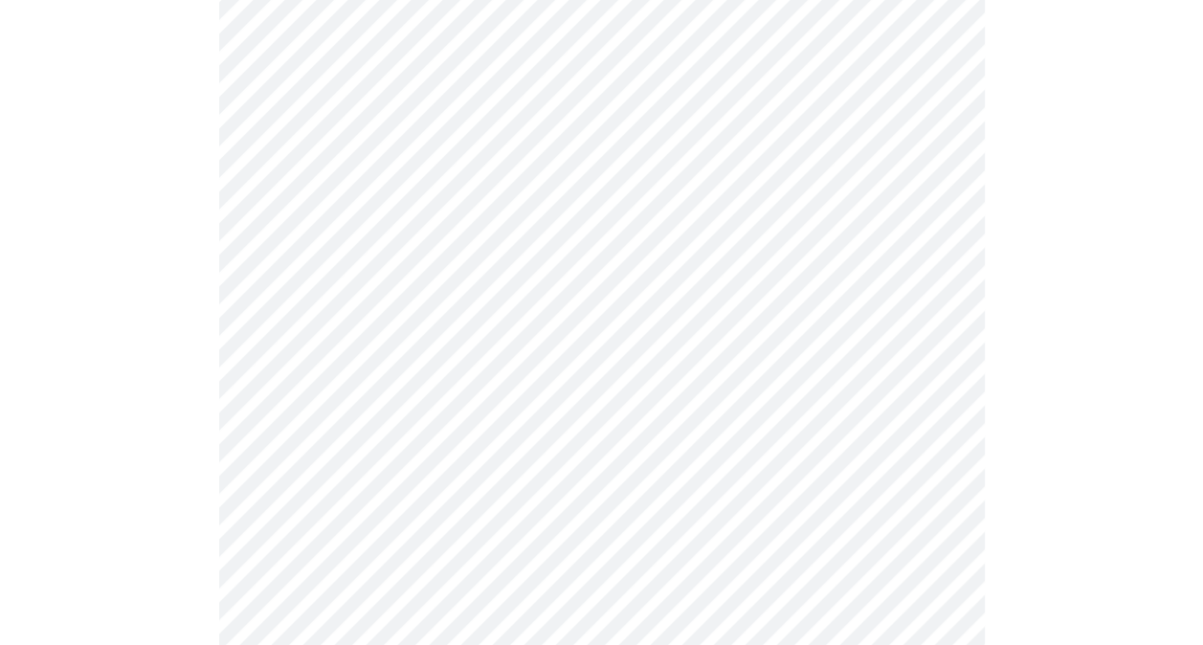
scroll to position [5073, 0]
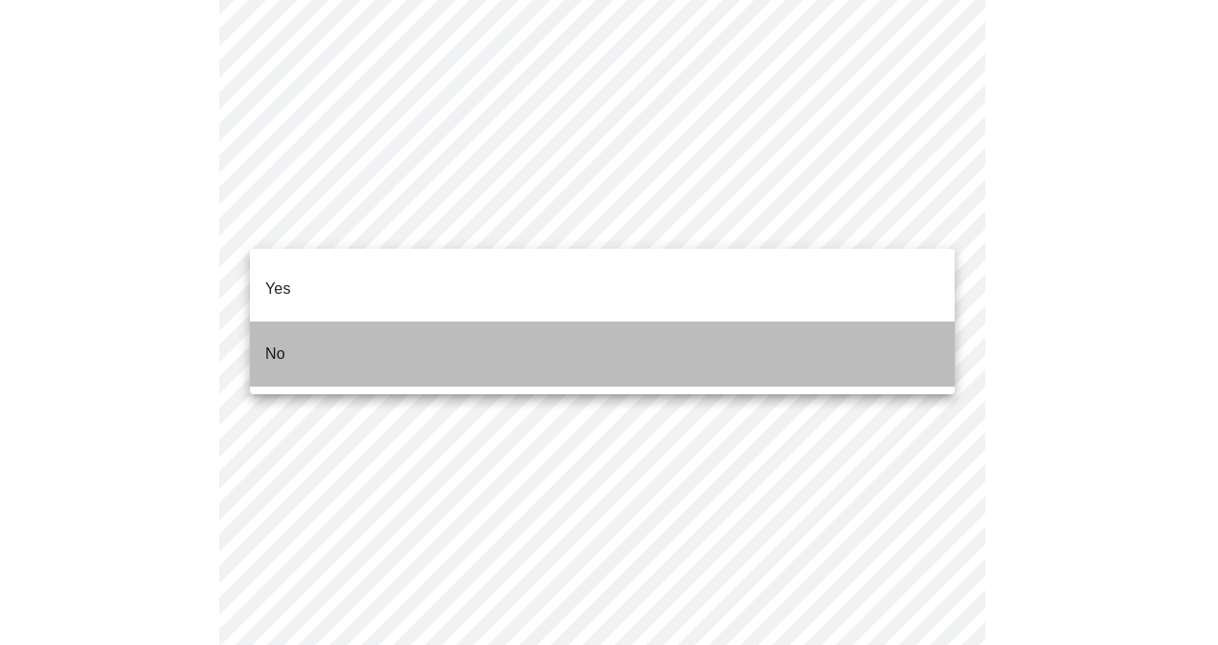
click at [391, 323] on li "No" at bounding box center [602, 354] width 705 height 65
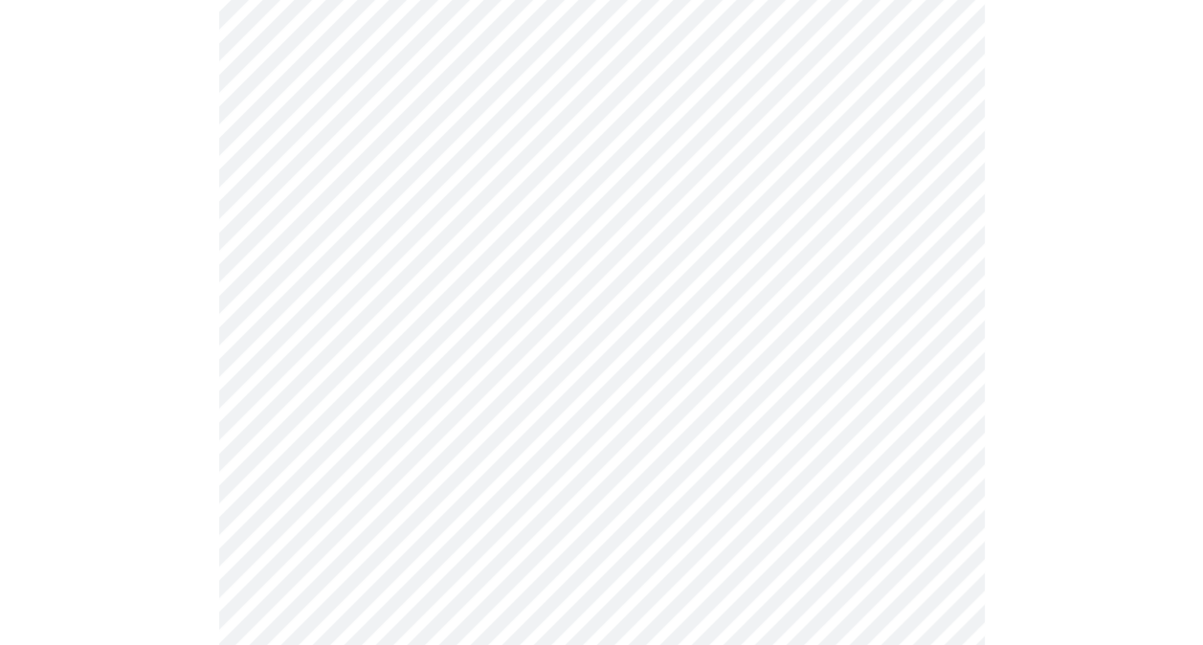
scroll to position [96, 0]
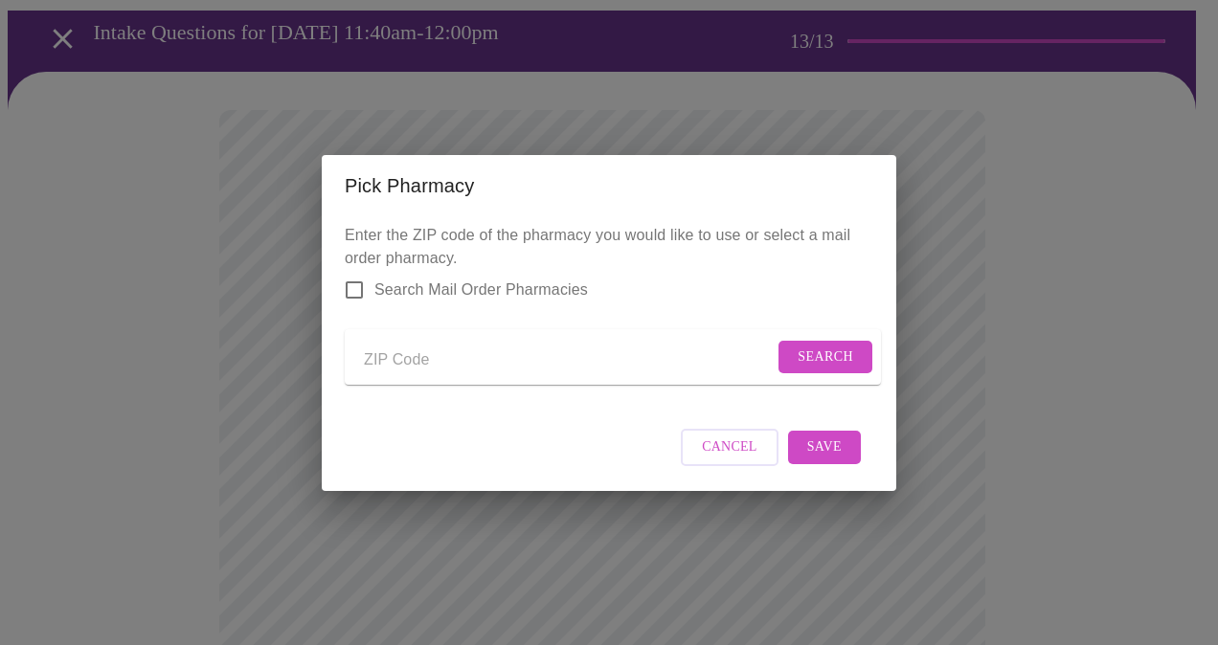
click at [743, 459] on span "Cancel" at bounding box center [730, 448] width 56 height 24
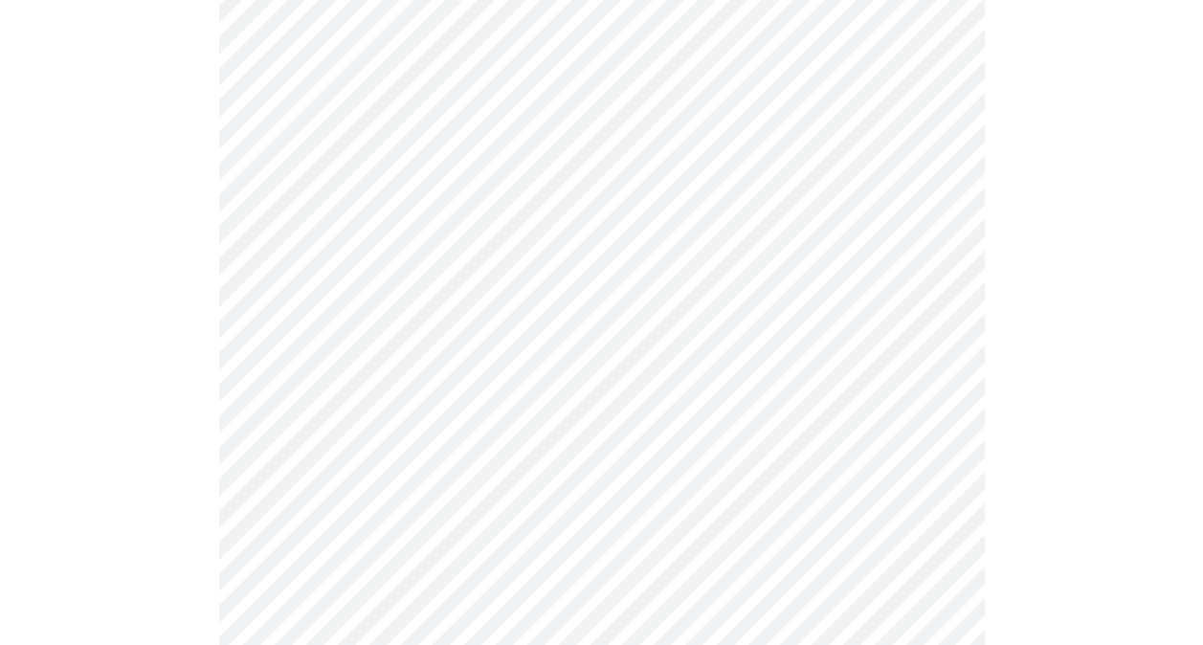
scroll to position [976, 0]
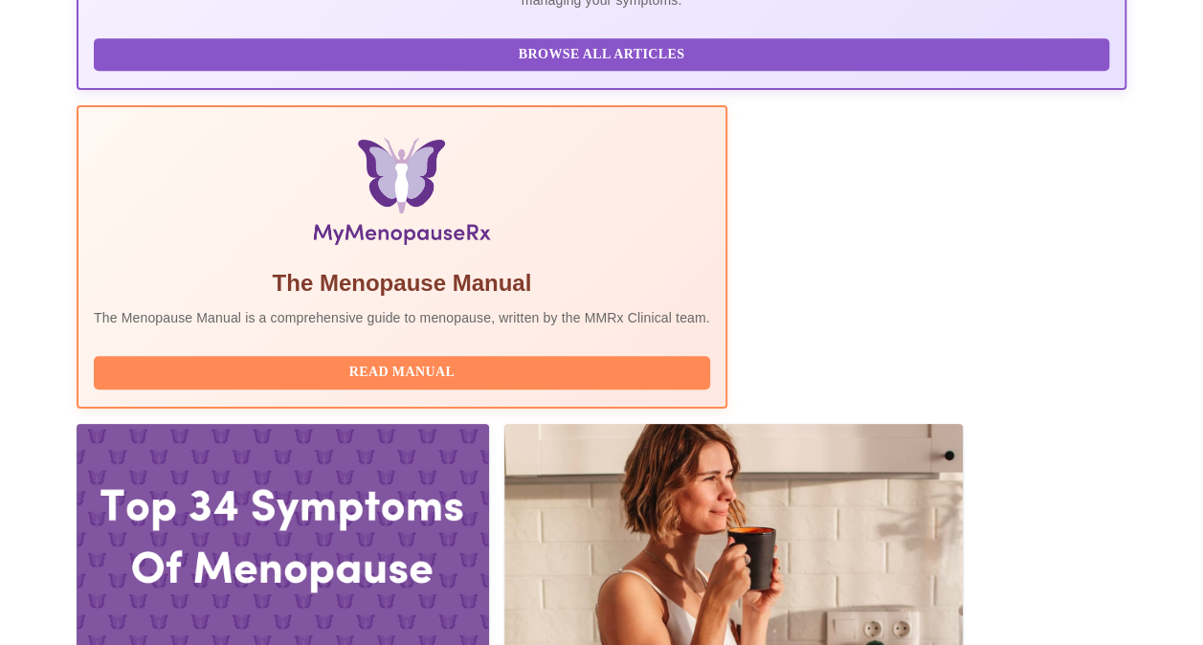
scroll to position [371, 0]
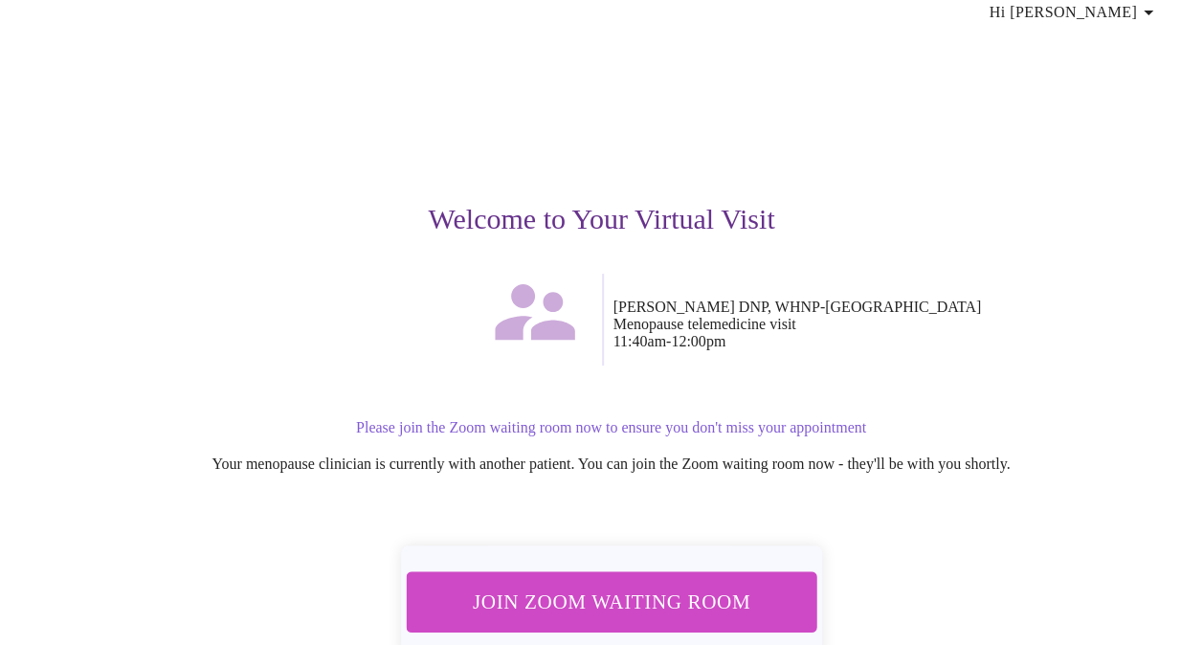
scroll to position [151, 0]
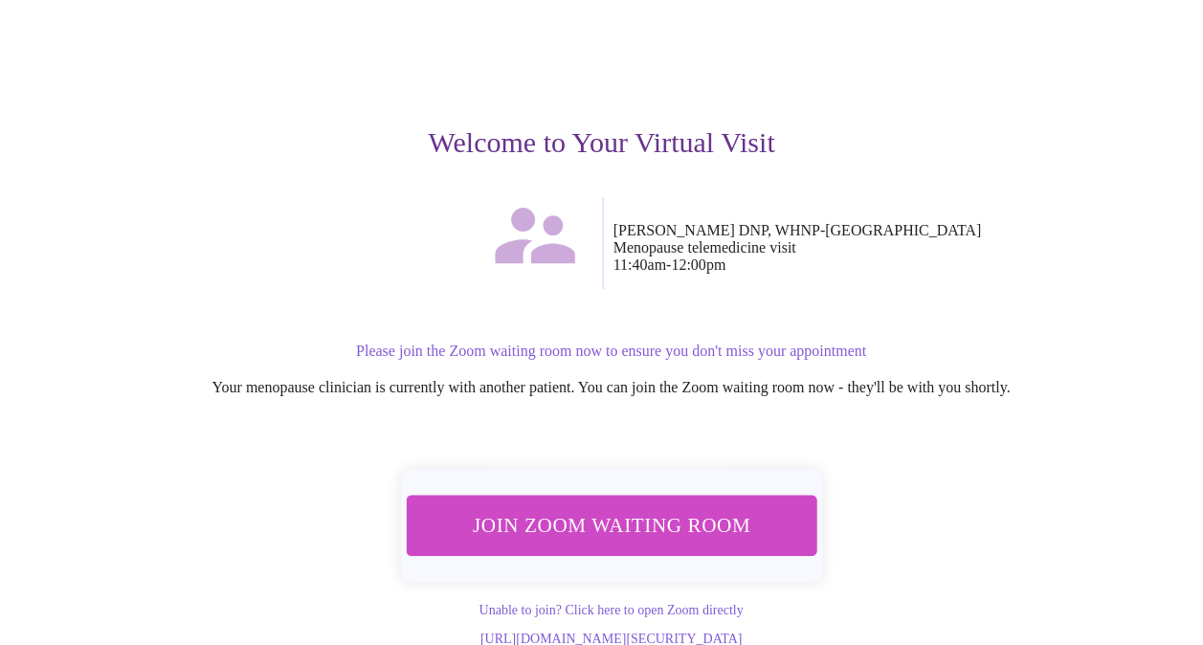
click at [649, 507] on span "Join Zoom Waiting Room" at bounding box center [611, 524] width 360 height 35
